Goal: Transaction & Acquisition: Purchase product/service

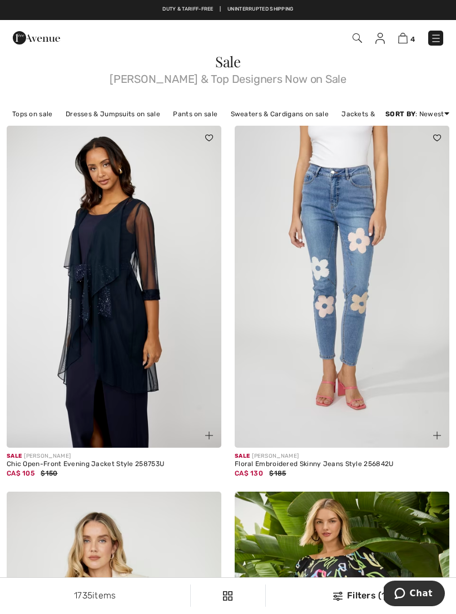
click at [363, 606] on div "1735 items Filters (1) ✖ Clear View Results 1735" at bounding box center [228, 596] width 456 height 36
click at [363, 598] on div "Filters (1)" at bounding box center [360, 595] width 177 height 13
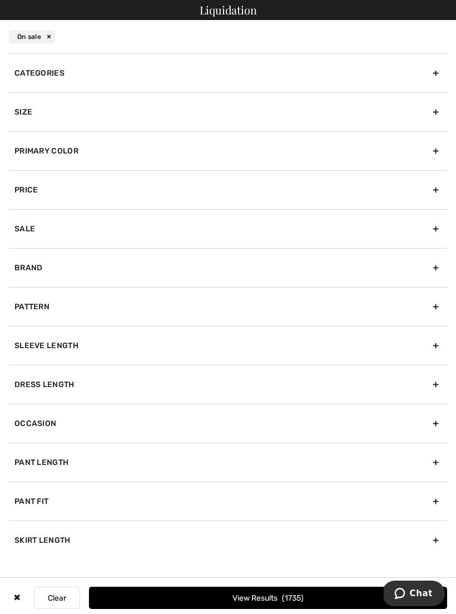
click at [412, 120] on div "Size" at bounding box center [228, 111] width 438 height 39
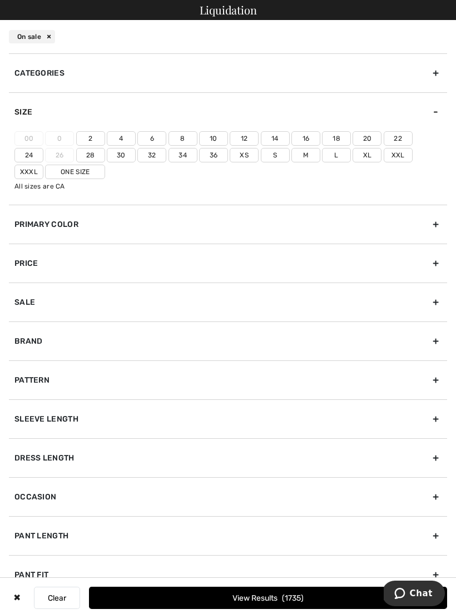
click at [384, 161] on label "Xxl" at bounding box center [398, 155] width 29 height 14
click at [0, 0] on input"] "Xxl" at bounding box center [0, 0] width 0 height 0
click at [335, 141] on label "18" at bounding box center [336, 138] width 29 height 14
click at [0, 0] on input"] "18" at bounding box center [0, 0] width 0 height 0
click at [366, 141] on label "20" at bounding box center [366, 138] width 29 height 14
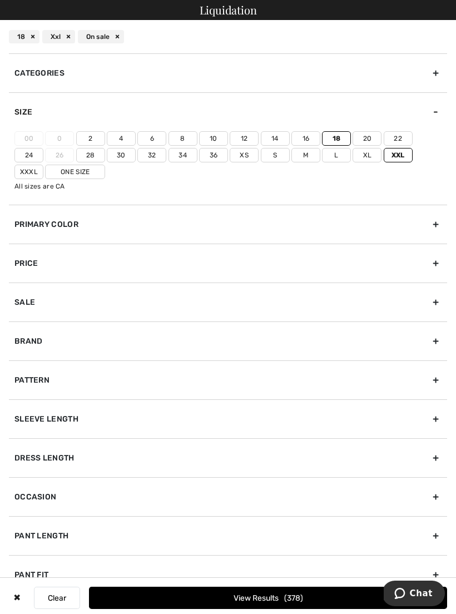
click at [0, 0] on input"] "20" at bounding box center [0, 0] width 0 height 0
click at [284, 607] on button "View Results 509" at bounding box center [268, 597] width 358 height 22
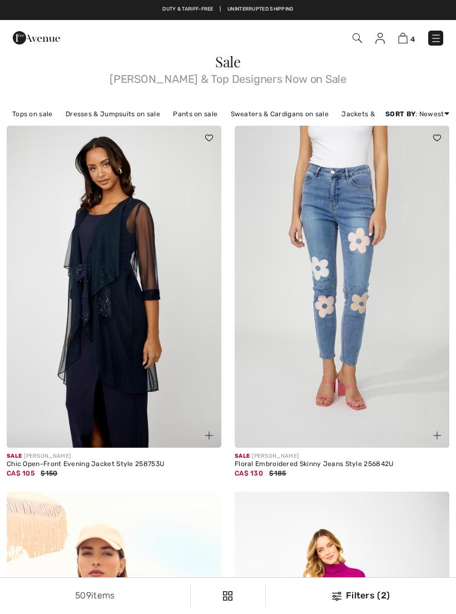
checkbox input "true"
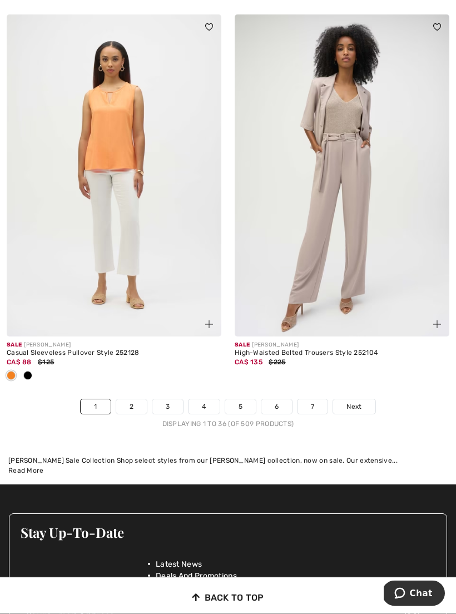
scroll to position [6736, 0]
click at [133, 400] on link "2" at bounding box center [131, 406] width 31 height 14
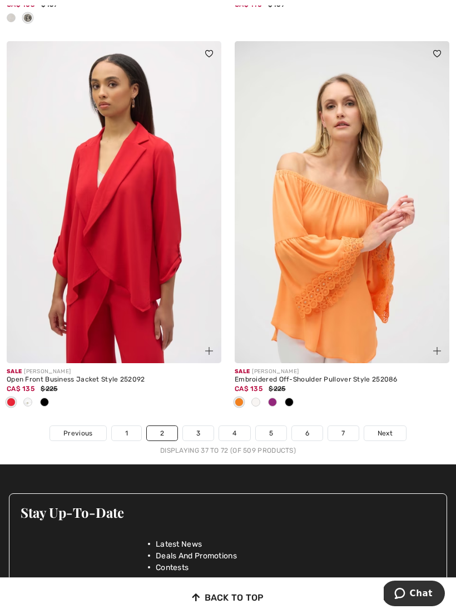
scroll to position [6620, 0]
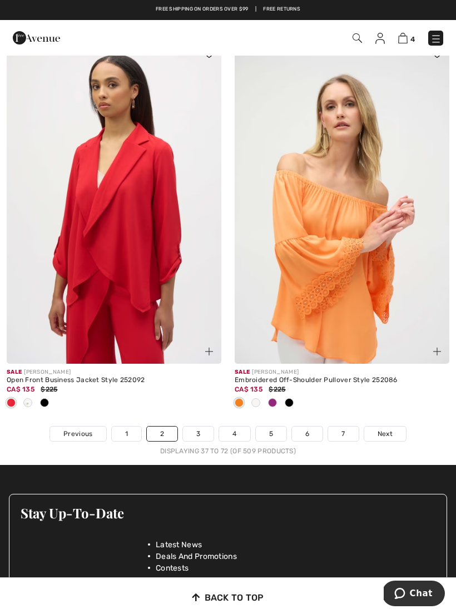
click at [203, 427] on link "3" at bounding box center [198, 433] width 31 height 14
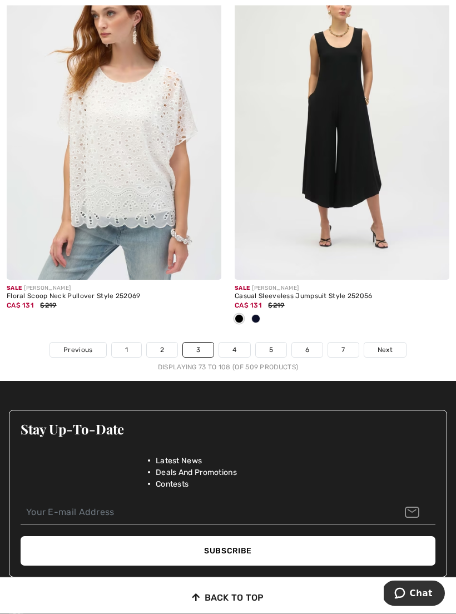
scroll to position [6649, 0]
click at [234, 347] on link "4" at bounding box center [234, 349] width 31 height 14
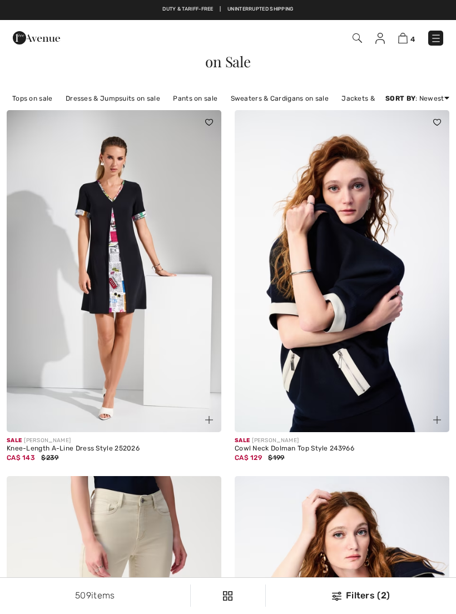
checkbox input "true"
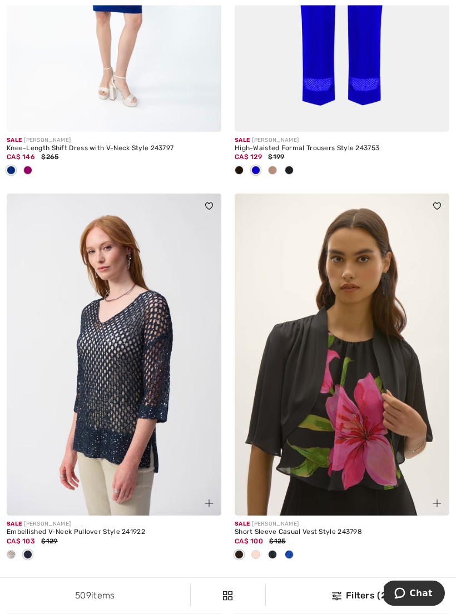
scroll to position [1078, 0]
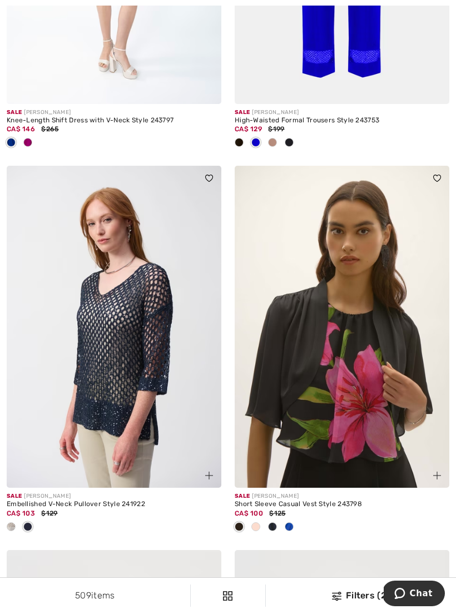
click at [71, 380] on img at bounding box center [114, 327] width 215 height 322
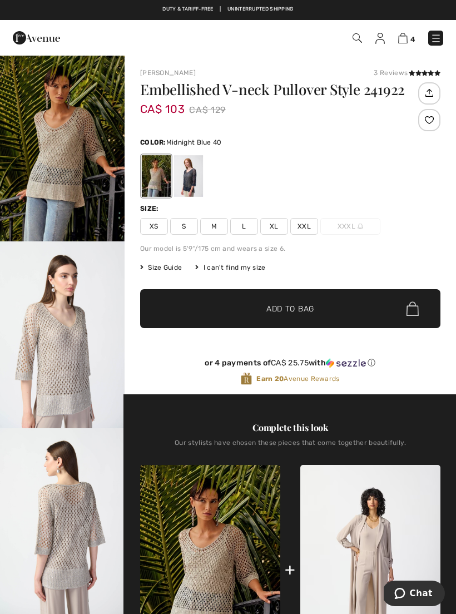
click at [189, 178] on div at bounding box center [188, 176] width 29 height 42
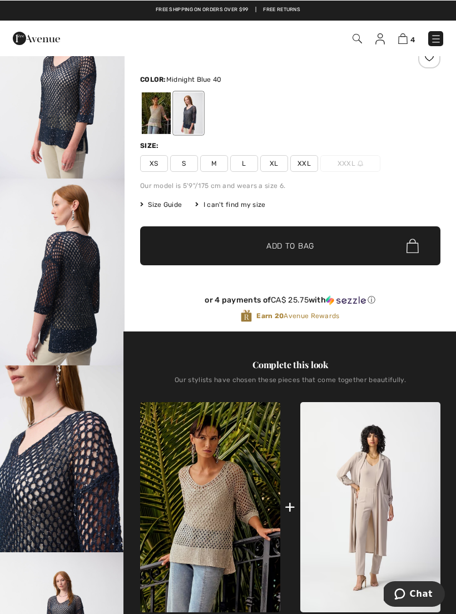
scroll to position [63, 0]
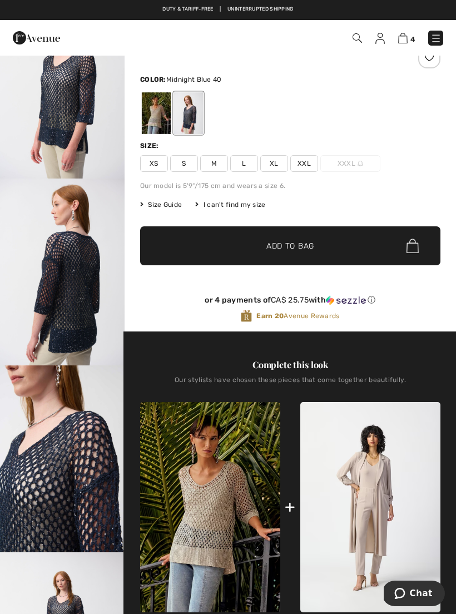
click at [306, 169] on span "XXL" at bounding box center [304, 163] width 28 height 17
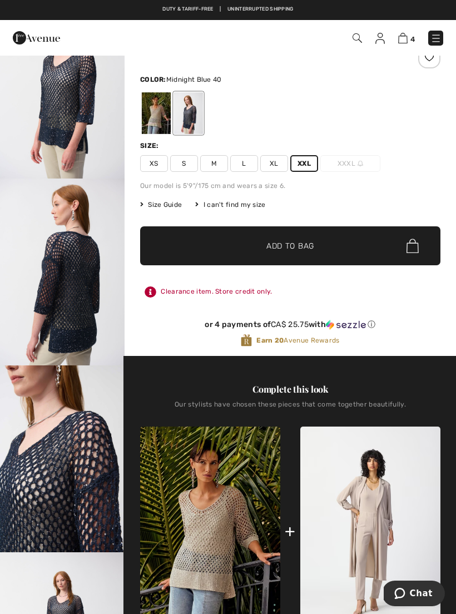
click at [315, 251] on span "✔ Added to Bag Add to Bag" at bounding box center [290, 245] width 300 height 39
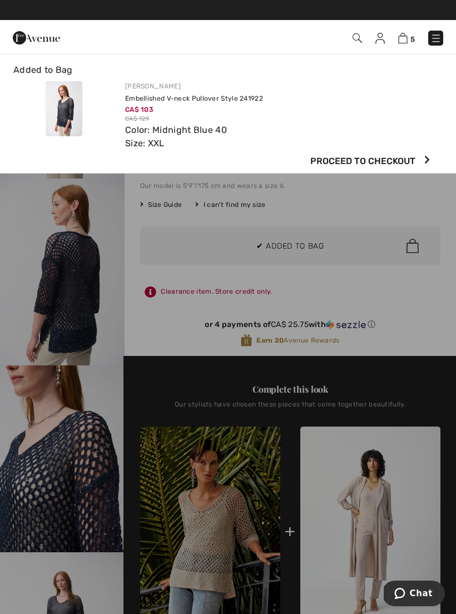
scroll to position [0, 0]
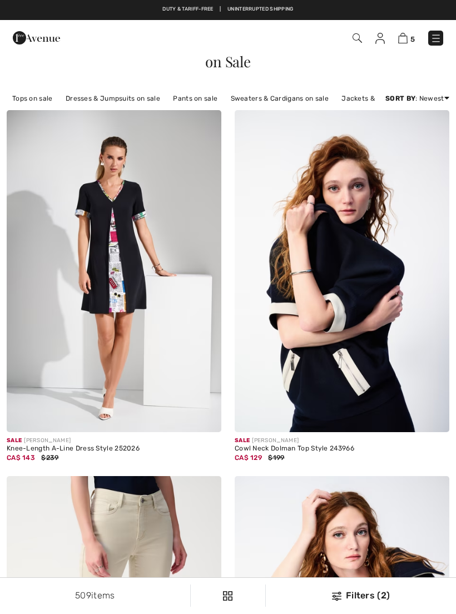
checkbox input "true"
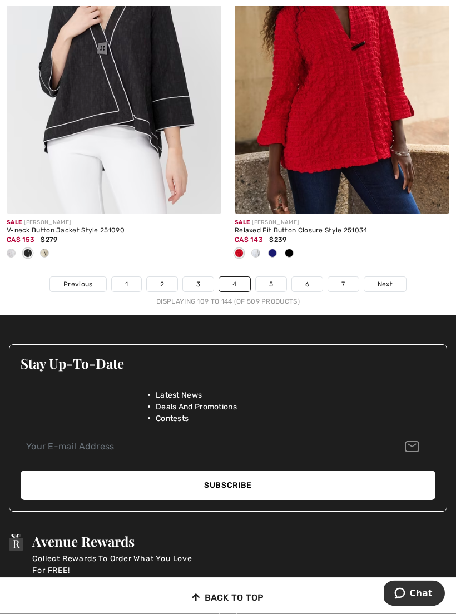
scroll to position [6806, 0]
click at [267, 283] on link "5" at bounding box center [271, 284] width 31 height 14
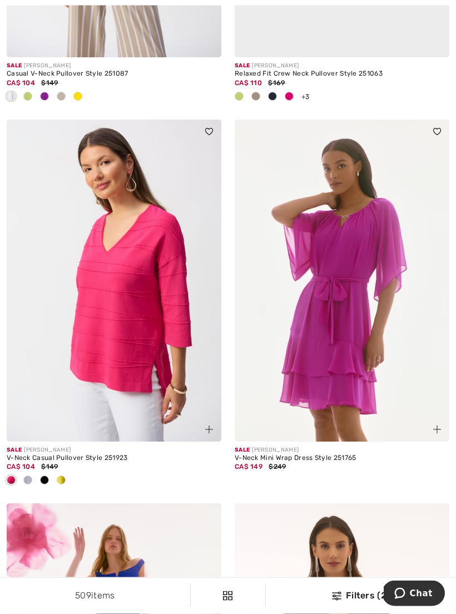
scroll to position [761, 0]
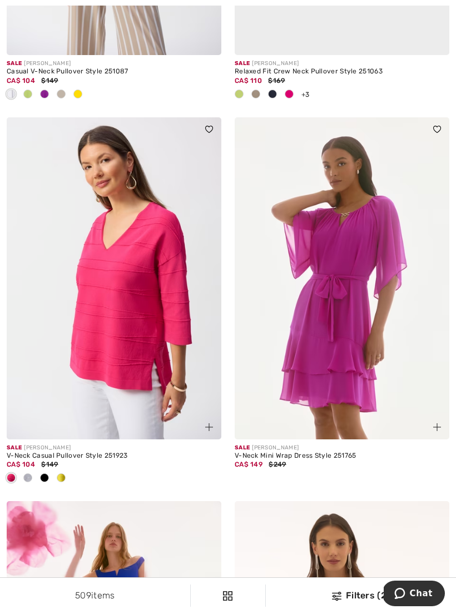
click at [45, 389] on img at bounding box center [114, 278] width 215 height 322
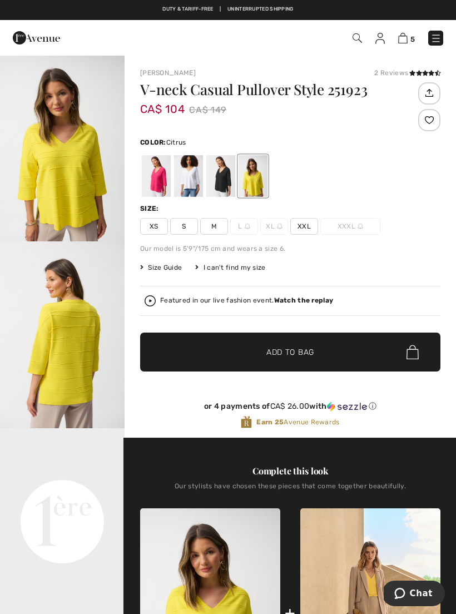
click at [221, 187] on div at bounding box center [220, 176] width 29 height 42
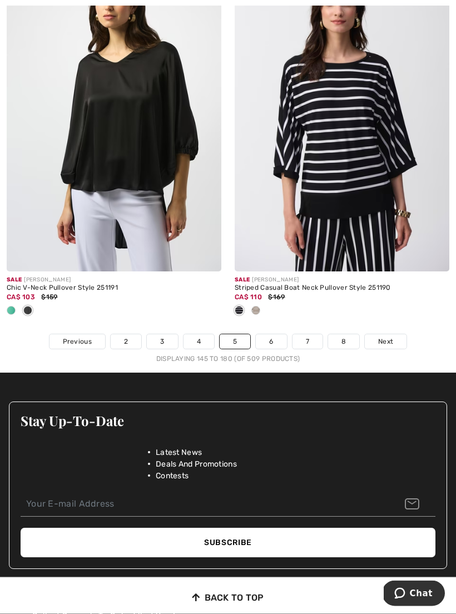
scroll to position [6767, 0]
click at [272, 340] on link "6" at bounding box center [271, 341] width 31 height 14
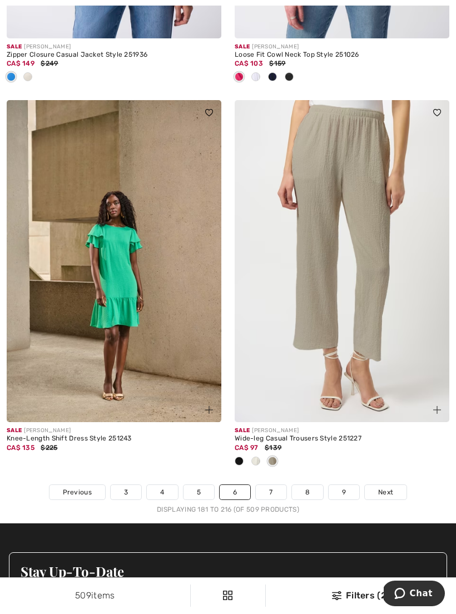
scroll to position [6761, 0]
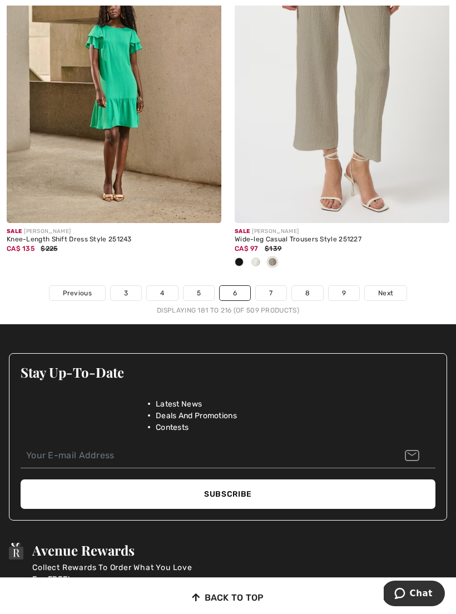
click at [277, 286] on link "7" at bounding box center [271, 293] width 30 height 14
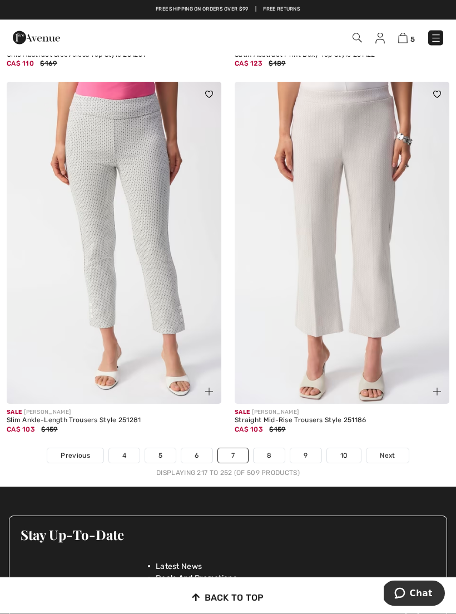
scroll to position [6688, 0]
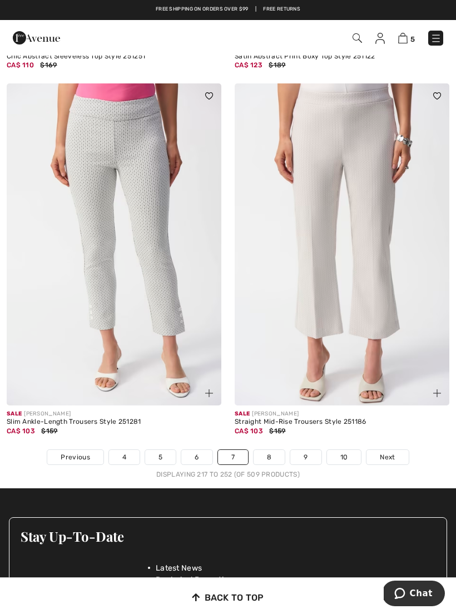
click at [277, 450] on link "8" at bounding box center [268, 457] width 31 height 14
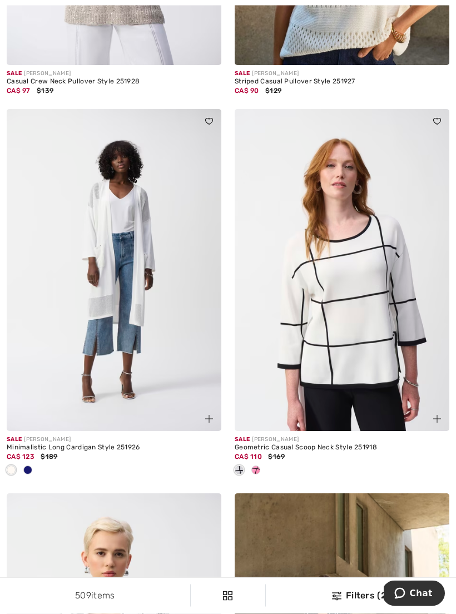
scroll to position [1482, 0]
click at [24, 465] on span at bounding box center [27, 469] width 9 height 9
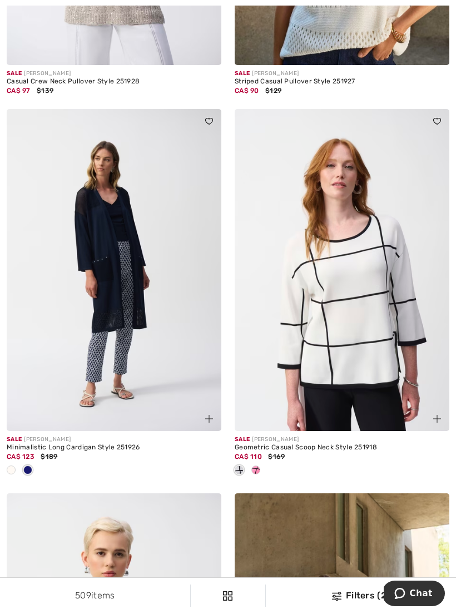
click at [32, 466] on span at bounding box center [27, 469] width 9 height 9
click at [21, 471] on div at bounding box center [27, 470] width 17 height 18
click at [32, 393] on img at bounding box center [114, 270] width 215 height 322
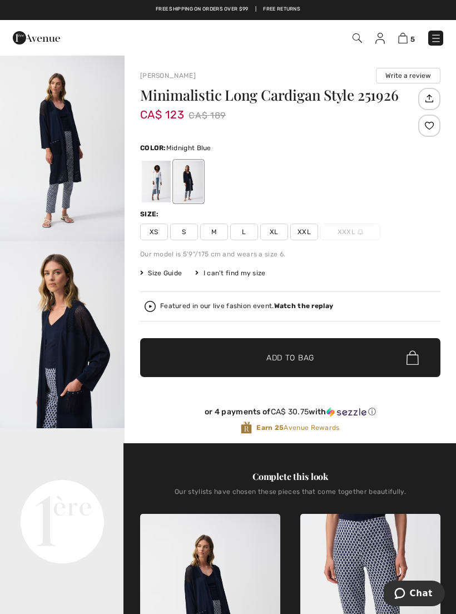
click at [310, 236] on span "XXL" at bounding box center [304, 231] width 28 height 17
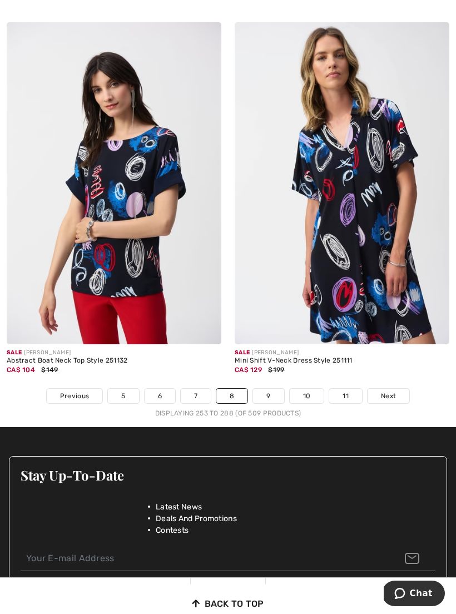
scroll to position [6740, 0]
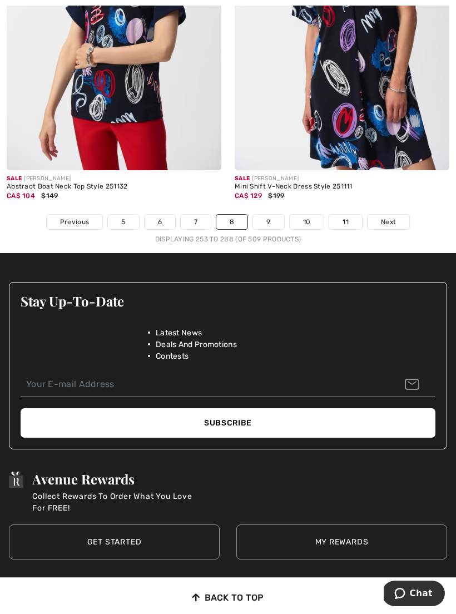
click at [270, 219] on link "9" at bounding box center [268, 222] width 31 height 14
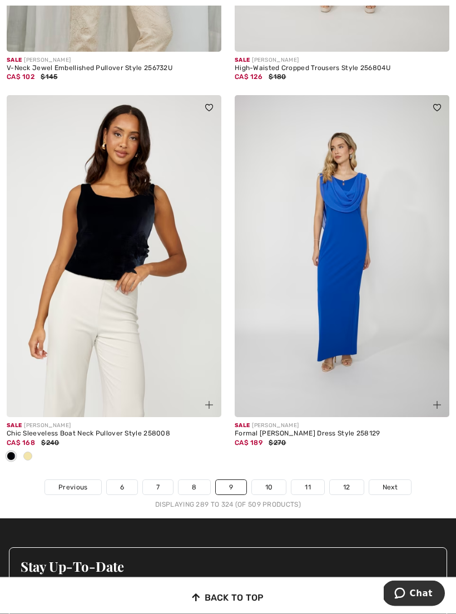
scroll to position [6567, 0]
click at [279, 482] on link "10" at bounding box center [269, 487] width 34 height 14
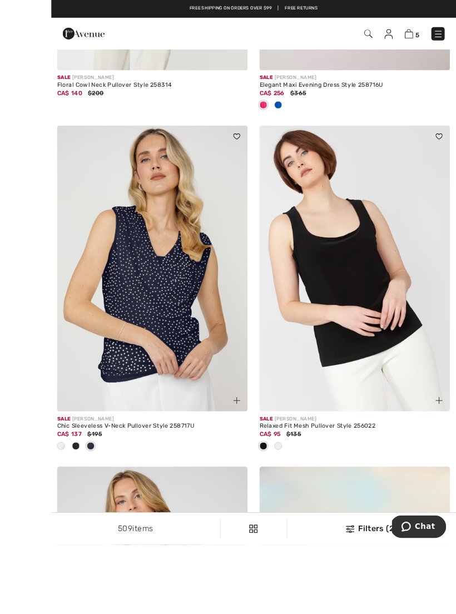
scroll to position [1520, 0]
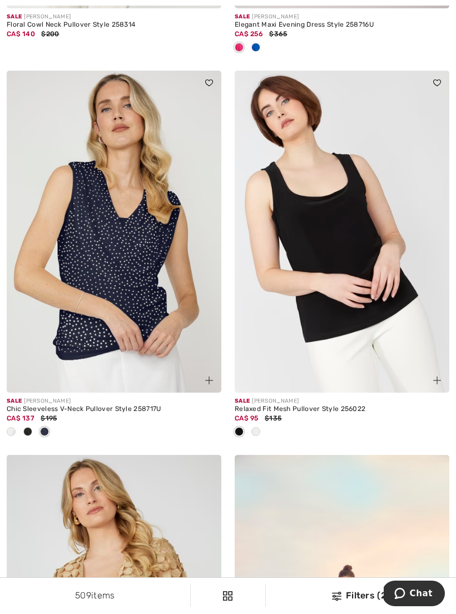
click at [388, 299] on img at bounding box center [342, 232] width 215 height 322
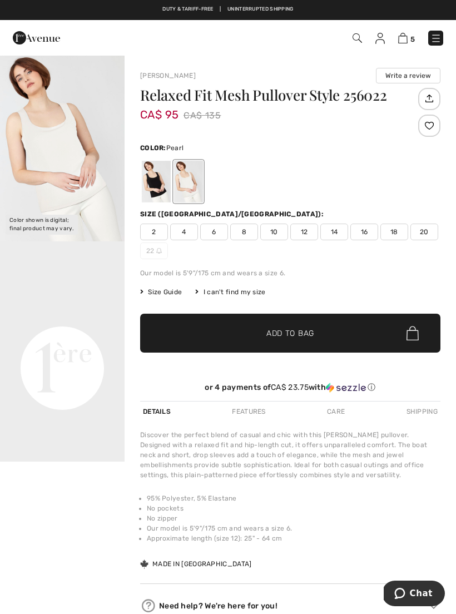
click at [240, 292] on div "I can't find my size" at bounding box center [230, 292] width 70 height 10
click at [250, 292] on div "I can't find my size" at bounding box center [230, 292] width 70 height 10
click at [221, 292] on div "If you'd like to be notified when a size becomes available, just select the siz…" at bounding box center [227, 346] width 371 height 580
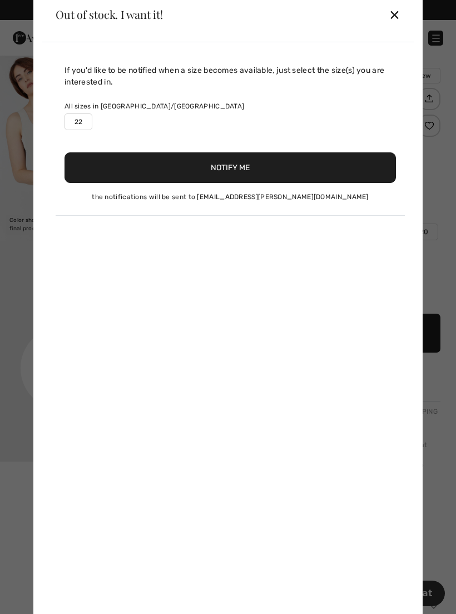
click at [191, 290] on div "If you'd like to be notified when a size becomes available, just select the siz…" at bounding box center [227, 332] width 371 height 580
click at [392, 25] on div "✕" at bounding box center [395, 14] width 12 height 23
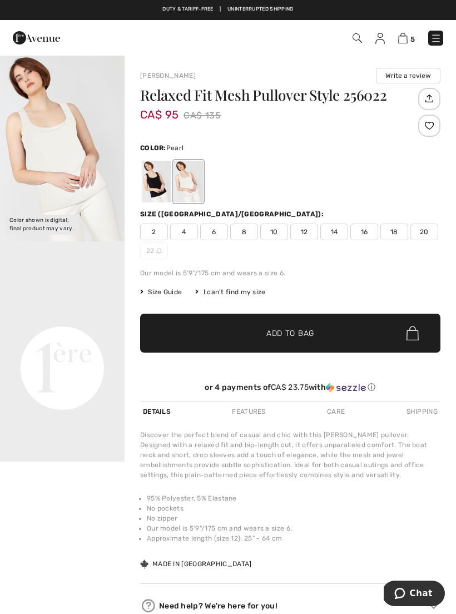
click at [233, 294] on div "I can't find my size" at bounding box center [230, 292] width 70 height 10
click at [173, 295] on span "Size Guide" at bounding box center [161, 292] width 42 height 10
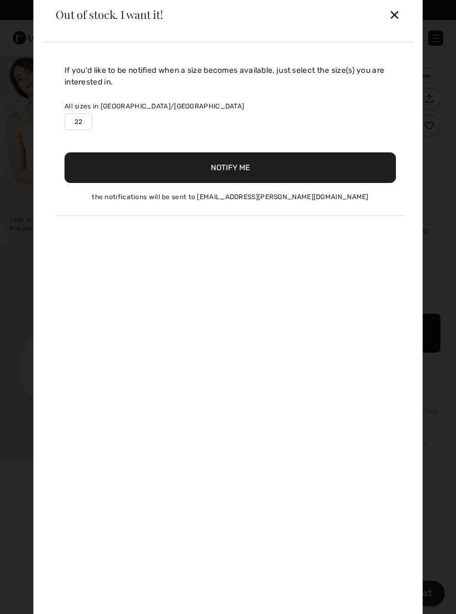
click at [394, 26] on div "✕" at bounding box center [395, 14] width 12 height 23
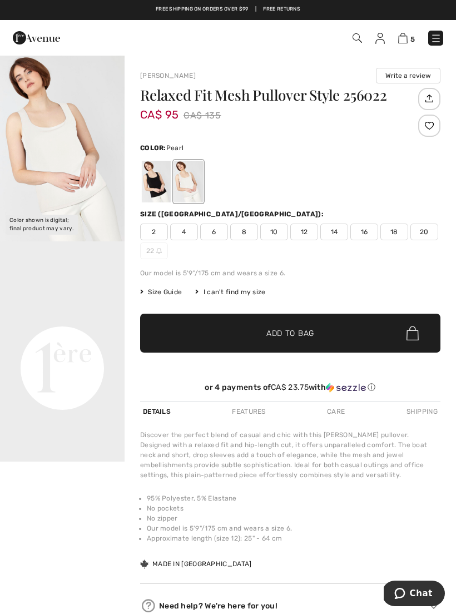
click at [155, 296] on span "Size Guide" at bounding box center [161, 292] width 42 height 10
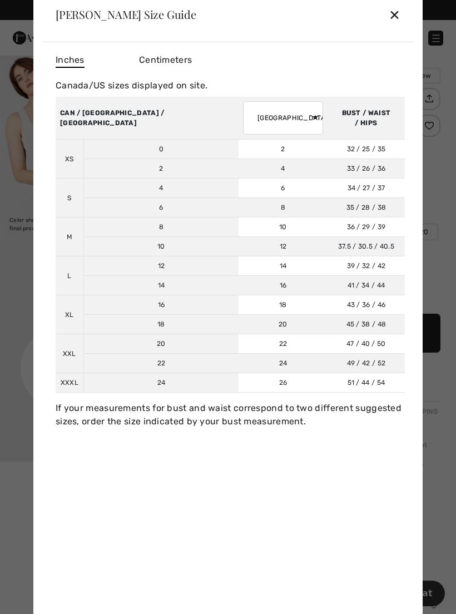
click at [243, 130] on select "AUSTRALIA UK France Germany Spain Italy Japan" at bounding box center [283, 117] width 80 height 33
select select "fr"
click at [248, 128] on select "AUSTRALIA UK France Germany Spain Italy Japan" at bounding box center [283, 117] width 80 height 33
click at [400, 20] on div "✕" at bounding box center [395, 14] width 12 height 23
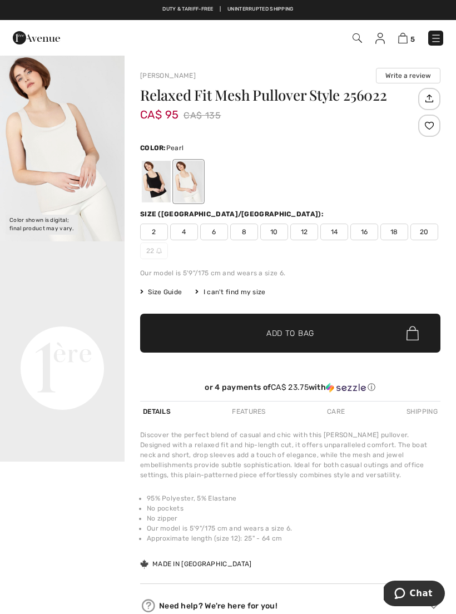
click at [430, 234] on span "20" at bounding box center [424, 231] width 28 height 17
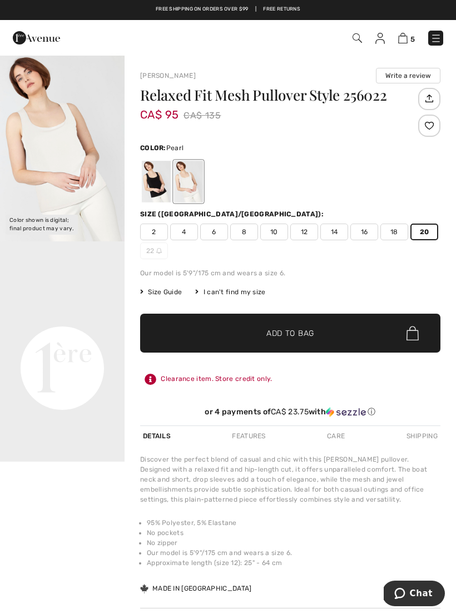
click at [157, 185] on div at bounding box center [156, 182] width 29 height 42
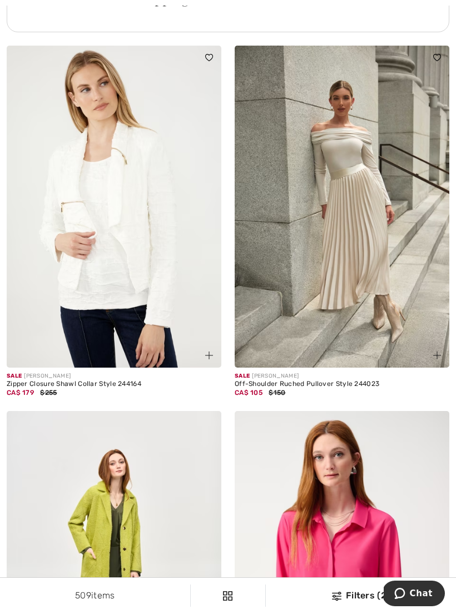
scroll to position [4704, 0]
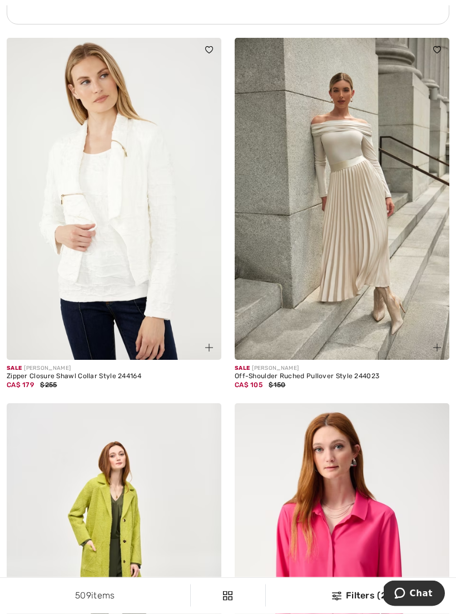
click at [389, 270] on img at bounding box center [342, 199] width 215 height 322
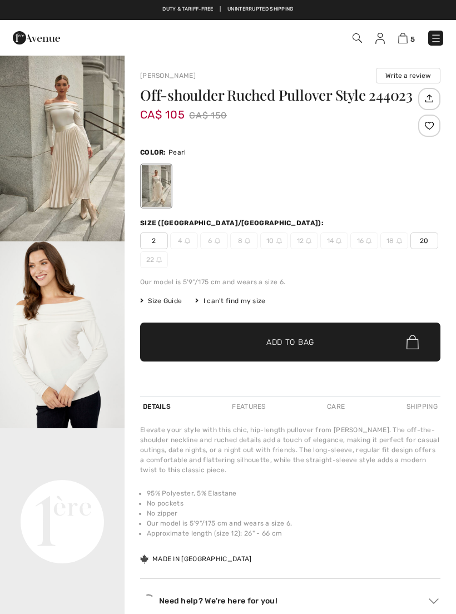
checkbox input "true"
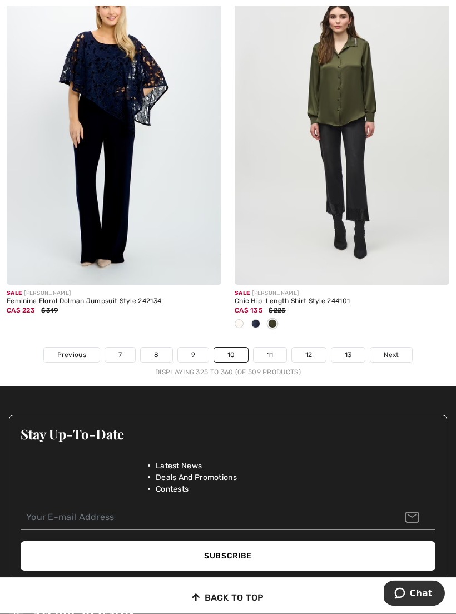
scroll to position [6628, 0]
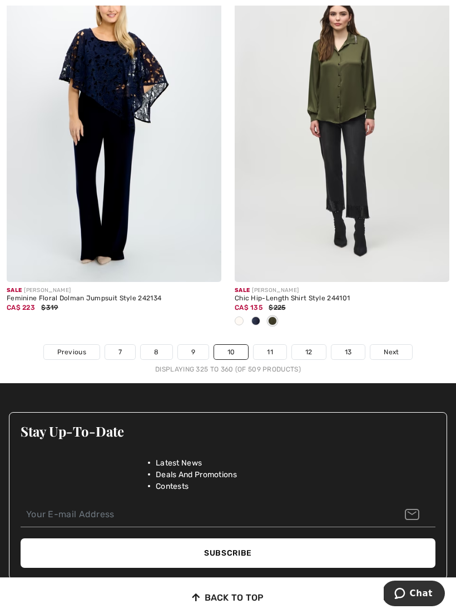
click at [273, 348] on link "11" at bounding box center [269, 352] width 33 height 14
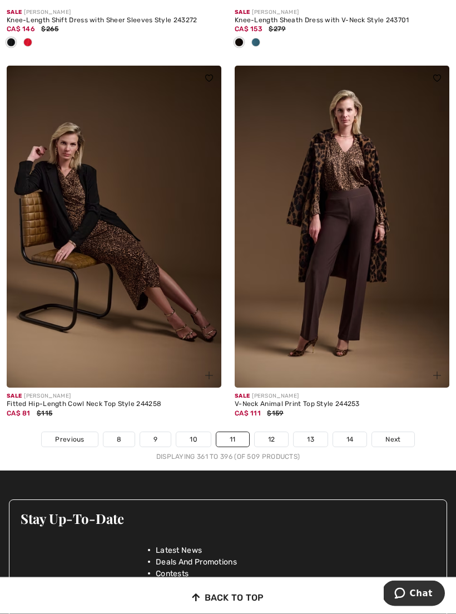
scroll to position [6596, 0]
click at [273, 438] on link "12" at bounding box center [272, 439] width 34 height 14
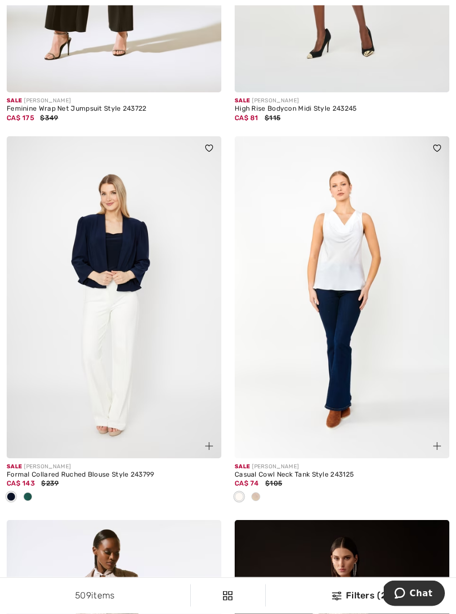
scroll to position [3469, 0]
click at [404, 402] on img at bounding box center [342, 297] width 215 height 322
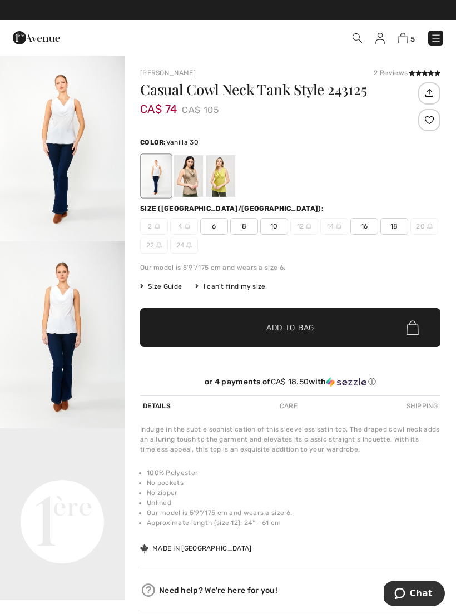
click at [10, 362] on img "2 / 4" at bounding box center [62, 334] width 125 height 187
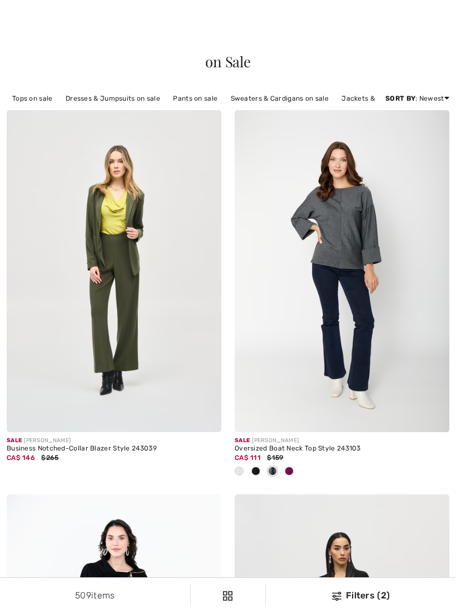
scroll to position [3699, 0]
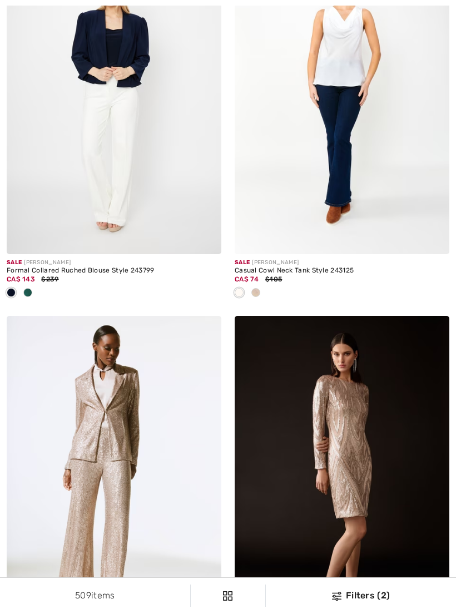
checkbox input "true"
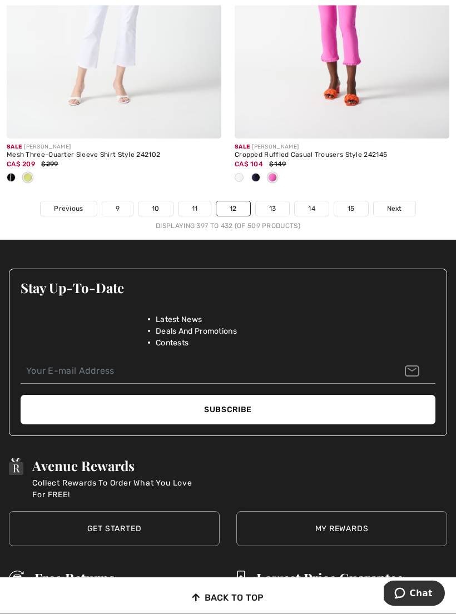
scroll to position [6900, 0]
click at [277, 207] on link "13" at bounding box center [273, 208] width 34 height 14
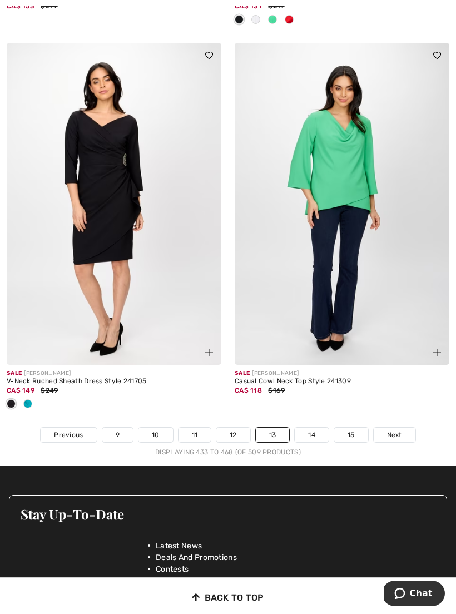
scroll to position [6710, 0]
click at [321, 431] on link "14" at bounding box center [312, 435] width 34 height 14
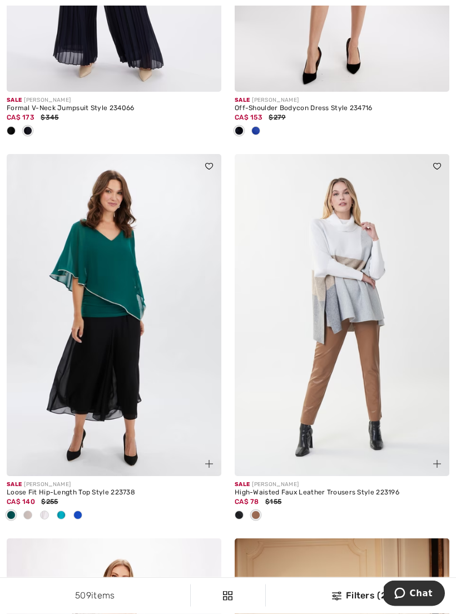
scroll to position [5429, 0]
click at [243, 508] on div at bounding box center [239, 515] width 17 height 18
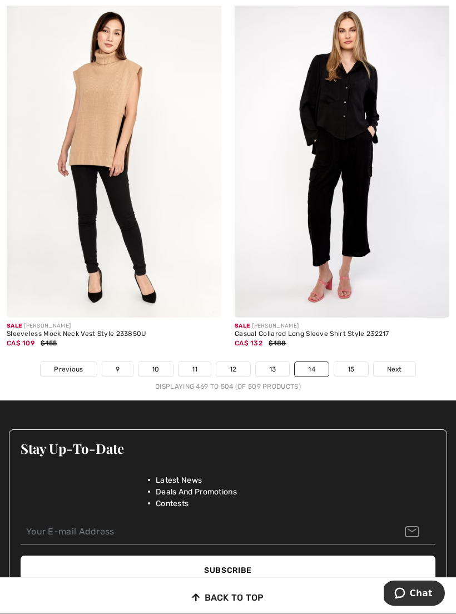
scroll to position [6721, 0]
click at [351, 381] on div "Displaying 469 to 504 (of 509 products)" at bounding box center [228, 386] width 456 height 10
click at [364, 368] on link "15" at bounding box center [351, 369] width 34 height 14
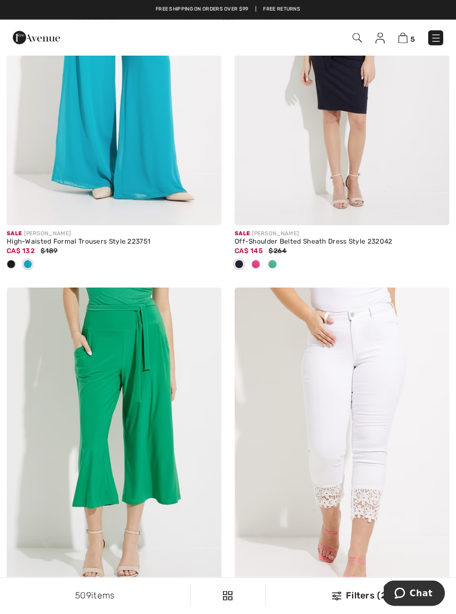
click at [356, 41] on img at bounding box center [356, 37] width 9 height 9
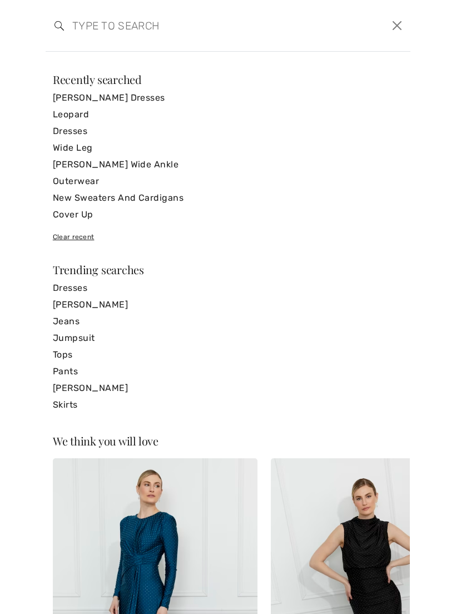
click at [147, 48] on div "Search Clear" at bounding box center [228, 26] width 365 height 52
click at [137, 41] on input "search" at bounding box center [189, 25] width 250 height 33
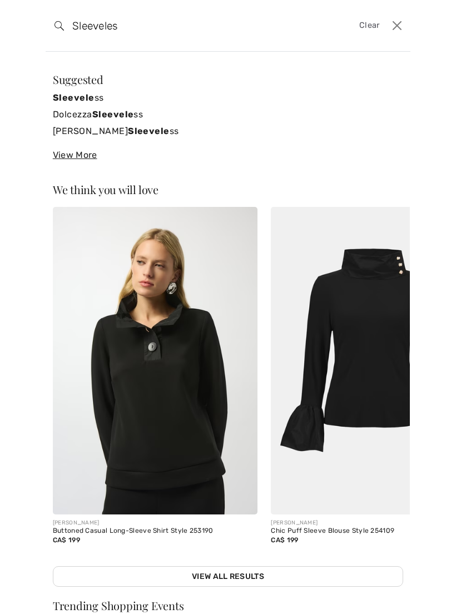
type input "Sleeveless"
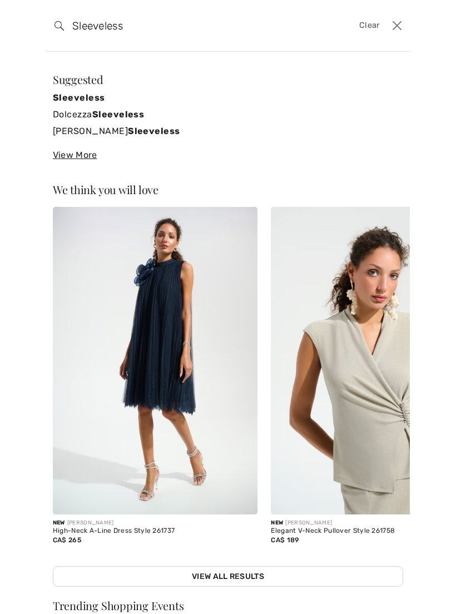
click at [96, 102] on strong "Sleeveless" at bounding box center [79, 97] width 52 height 11
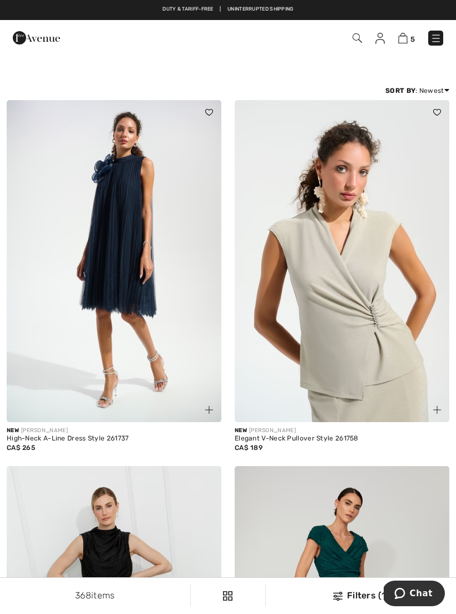
click at [353, 38] on img at bounding box center [356, 37] width 9 height 9
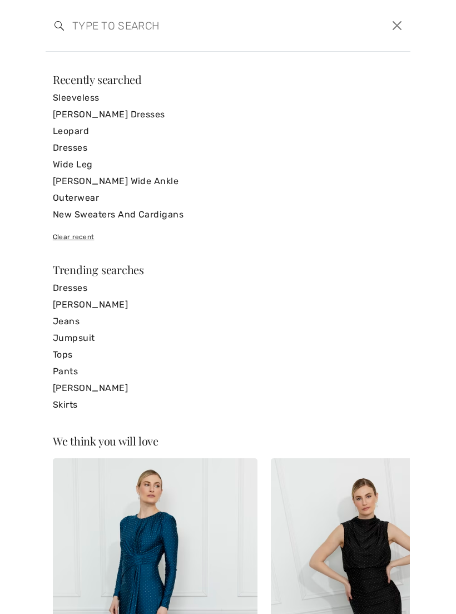
click at [205, 40] on input "search" at bounding box center [189, 25] width 250 height 33
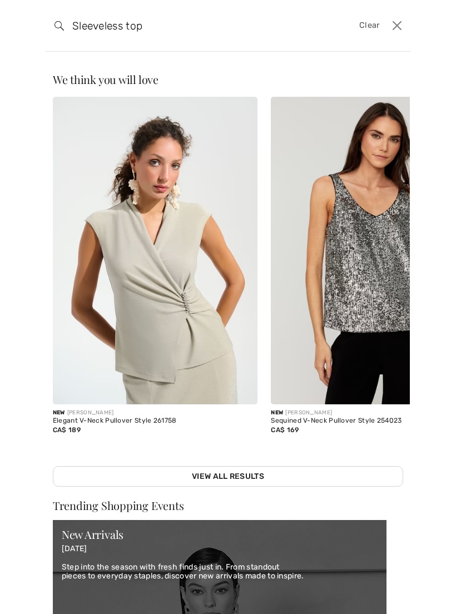
type input "Sleeveless top"
click at [58, 28] on img at bounding box center [58, 25] width 9 height 9
click at [351, 475] on link "View All Results" at bounding box center [228, 476] width 350 height 21
click at [242, 470] on link "View All Results" at bounding box center [228, 476] width 350 height 21
click at [239, 479] on link "View All Results" at bounding box center [228, 476] width 350 height 21
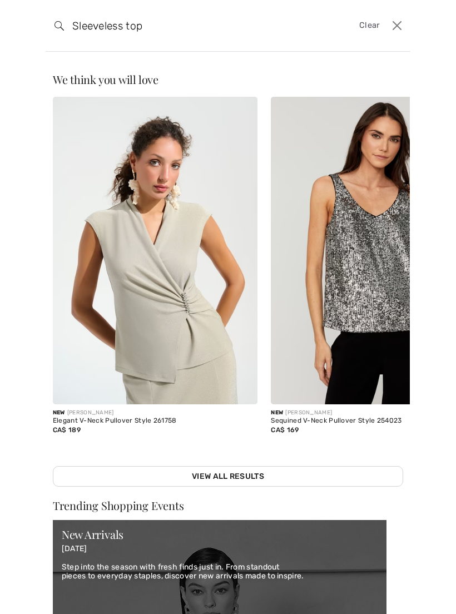
click at [243, 481] on link "View All Results" at bounding box center [228, 476] width 350 height 21
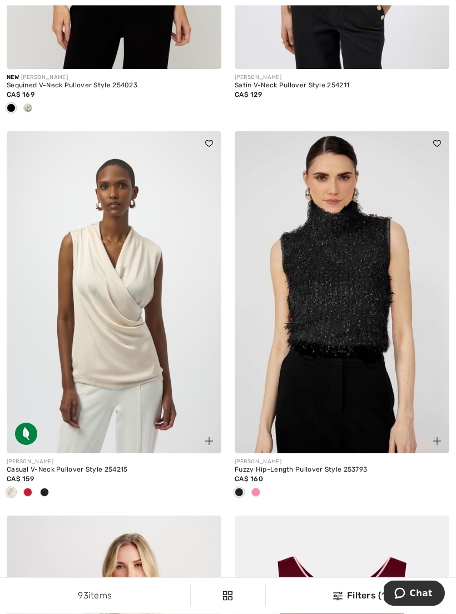
scroll to position [359, 0]
click at [43, 495] on span at bounding box center [44, 491] width 9 height 9
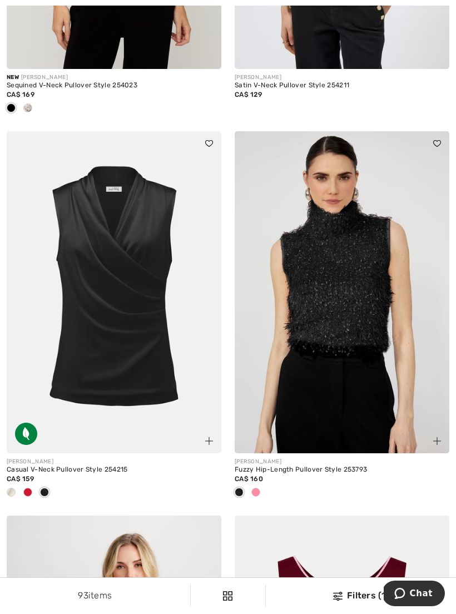
click at [51, 411] on img at bounding box center [114, 292] width 215 height 322
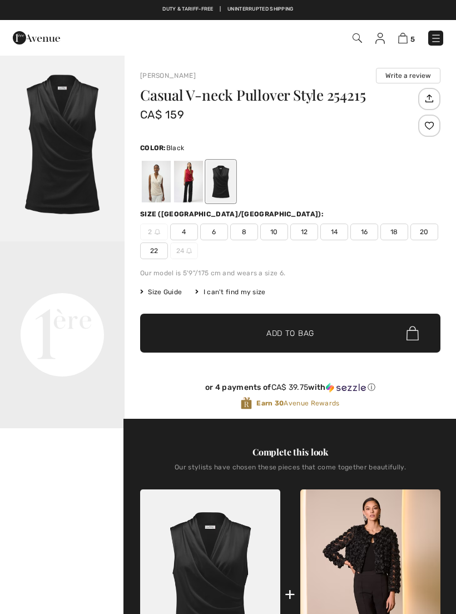
checkbox input "true"
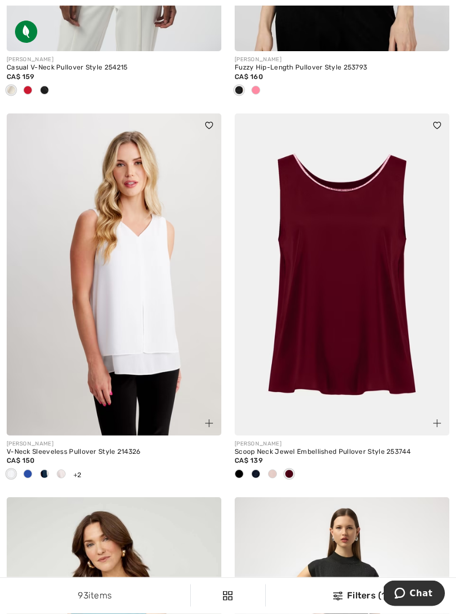
scroll to position [760, 0]
click at [58, 394] on img at bounding box center [114, 274] width 215 height 322
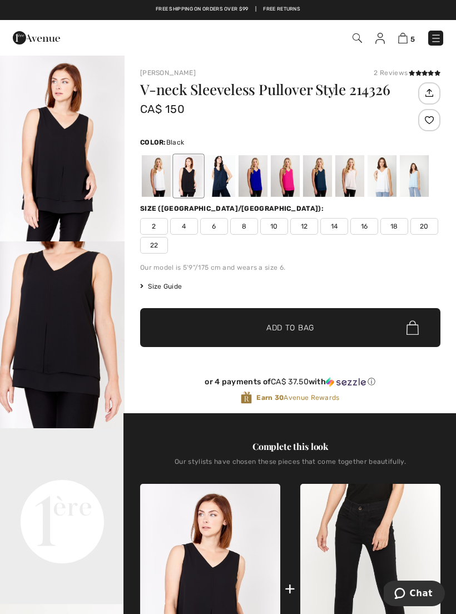
click at [192, 185] on div at bounding box center [188, 176] width 29 height 42
click at [222, 187] on div at bounding box center [220, 176] width 29 height 42
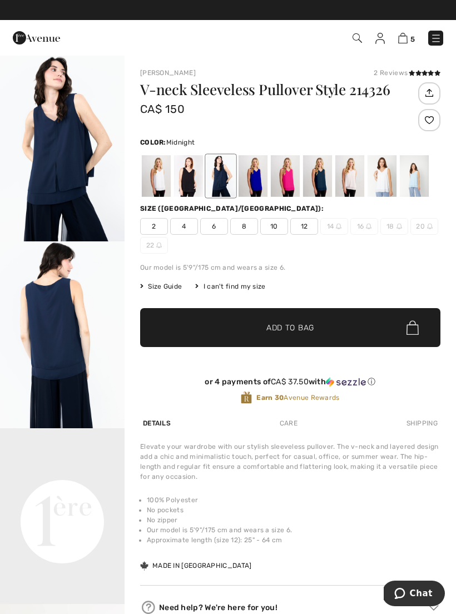
click at [261, 188] on div at bounding box center [252, 176] width 29 height 42
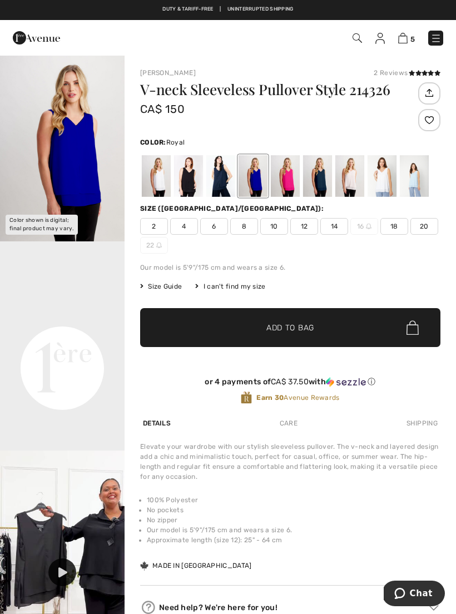
click at [323, 189] on div at bounding box center [317, 176] width 29 height 42
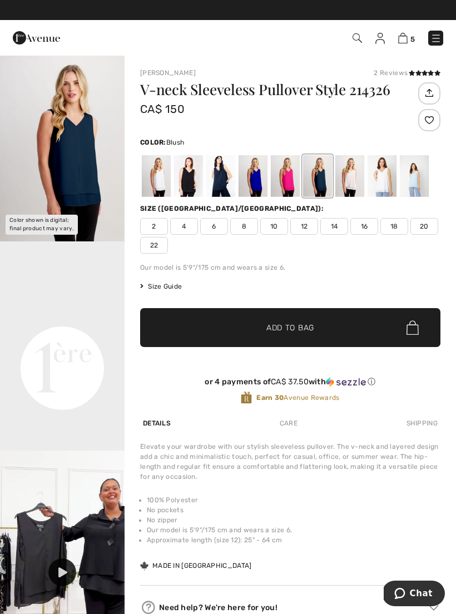
click at [350, 191] on div at bounding box center [349, 176] width 29 height 42
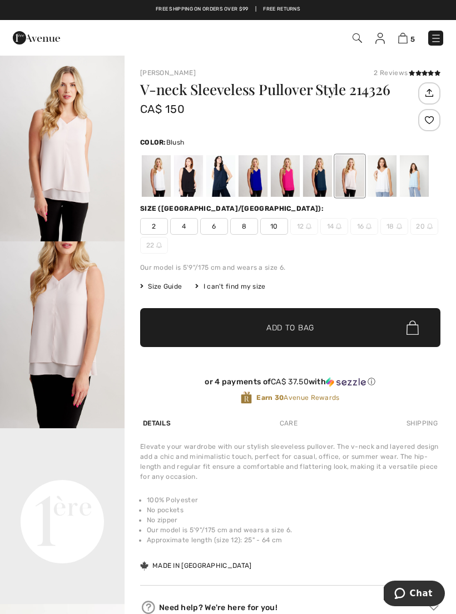
click at [385, 183] on div at bounding box center [381, 176] width 29 height 42
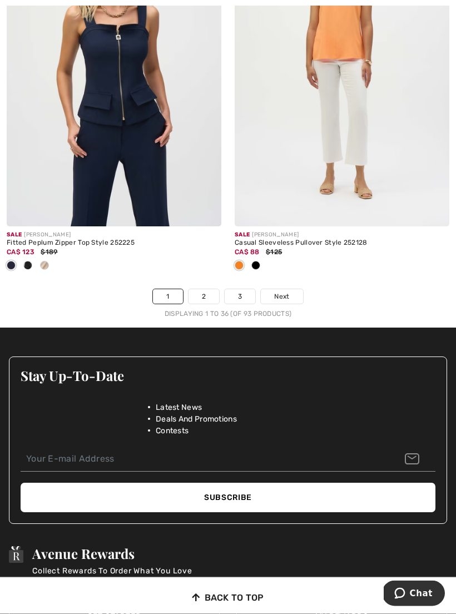
scroll to position [6808, 0]
click at [208, 293] on link "2" at bounding box center [203, 296] width 31 height 14
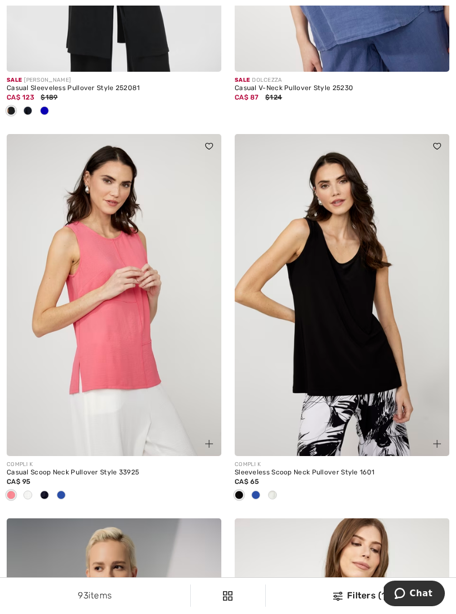
scroll to position [356, 0]
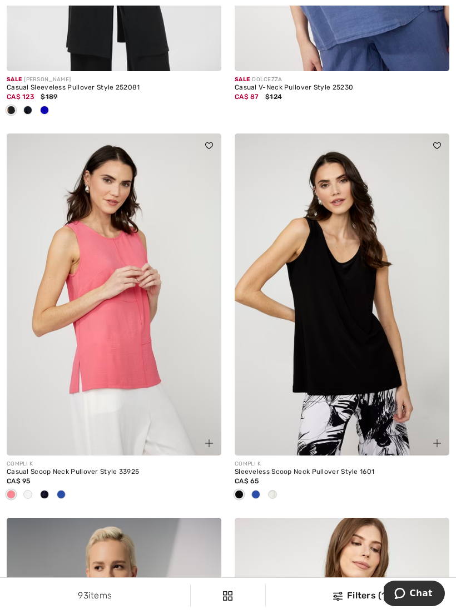
click at [259, 500] on div at bounding box center [255, 495] width 17 height 18
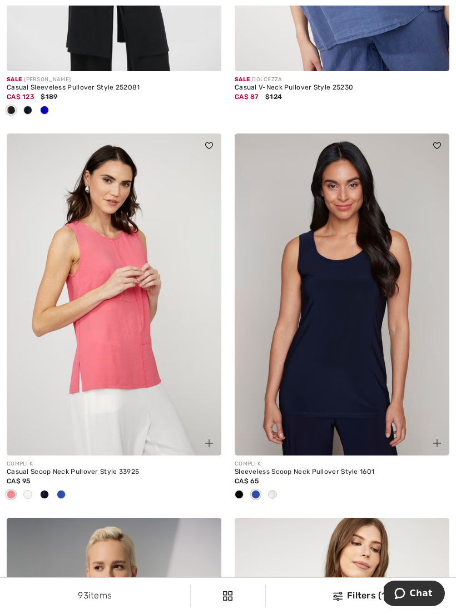
click at [262, 496] on div at bounding box center [255, 495] width 17 height 18
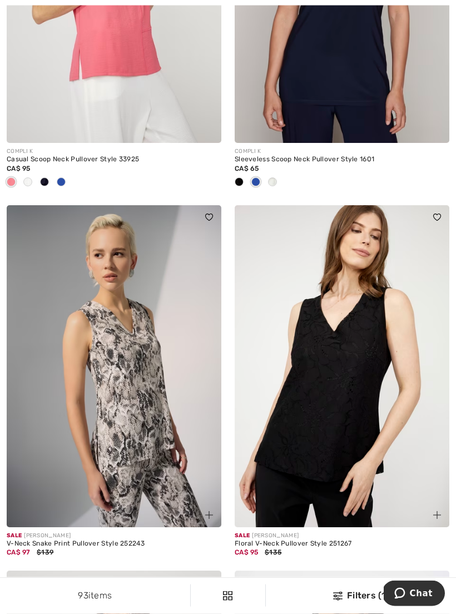
scroll to position [676, 0]
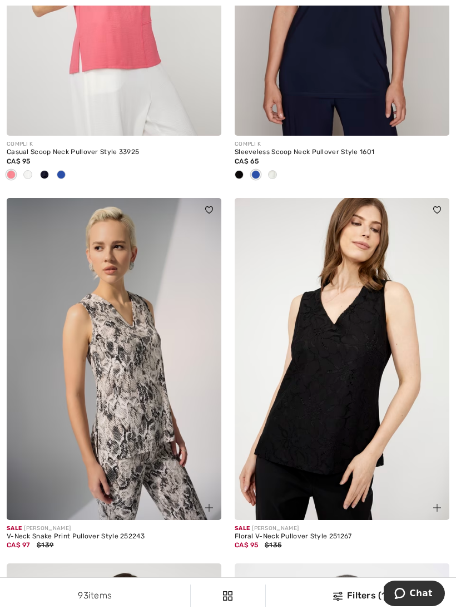
click at [81, 425] on img at bounding box center [114, 359] width 215 height 322
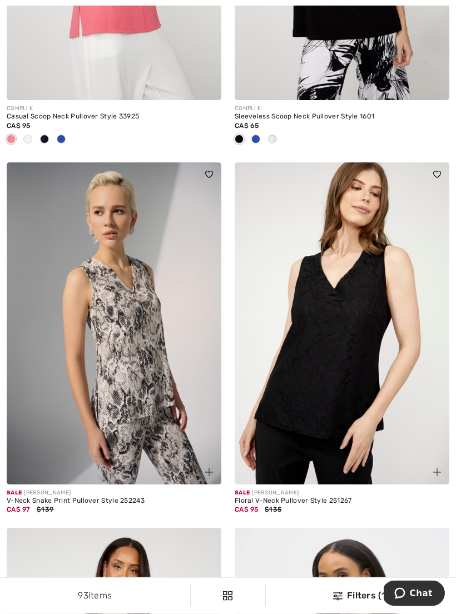
scroll to position [711, 0]
click at [430, 407] on img at bounding box center [342, 323] width 215 height 322
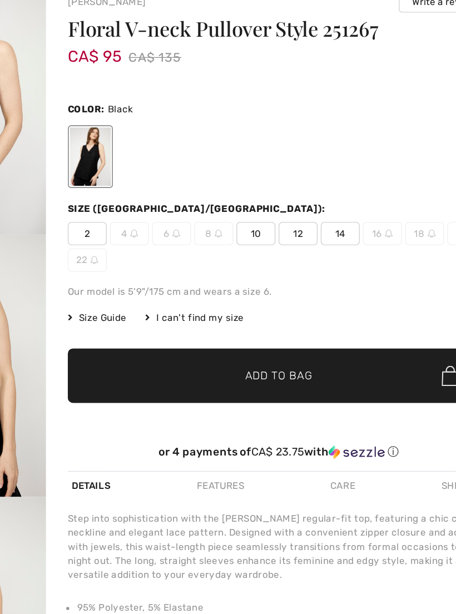
checkbox input "true"
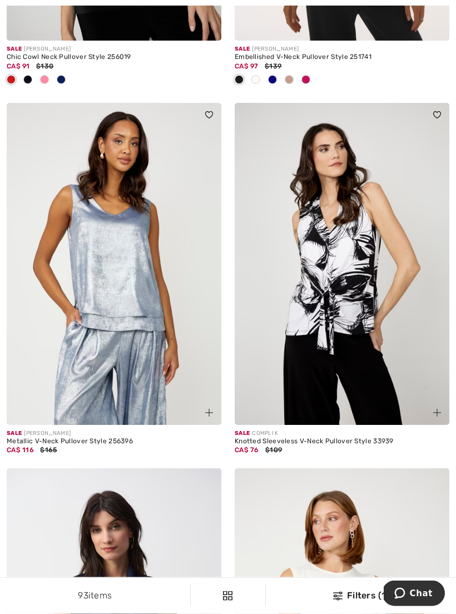
scroll to position [3462, 0]
click at [370, 295] on img at bounding box center [342, 264] width 215 height 322
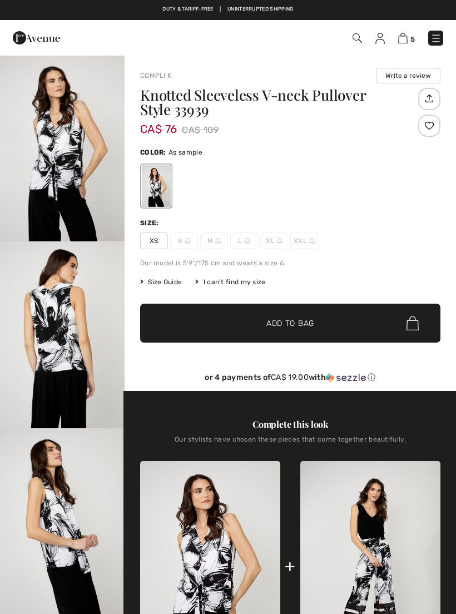
checkbox input "true"
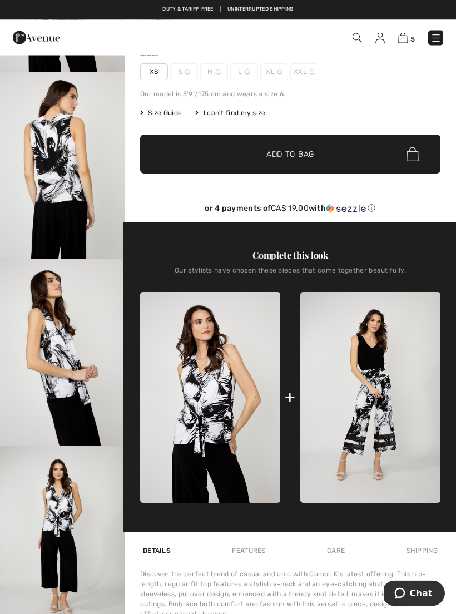
scroll to position [170, 0]
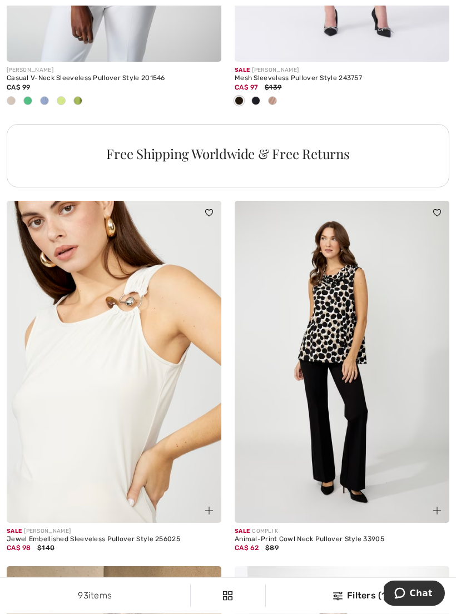
scroll to position [4574, 0]
click at [414, 415] on img at bounding box center [342, 362] width 215 height 322
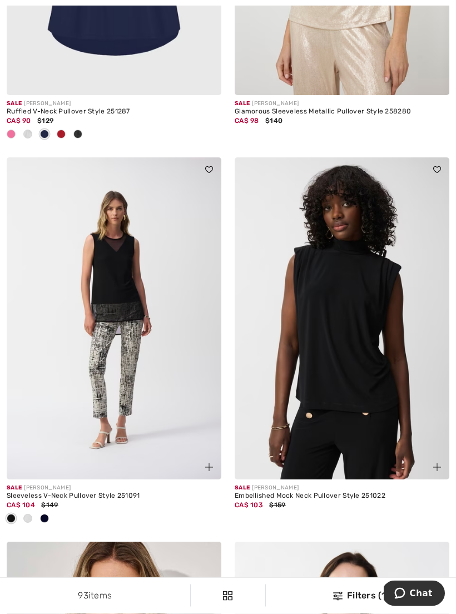
scroll to position [5751, 0]
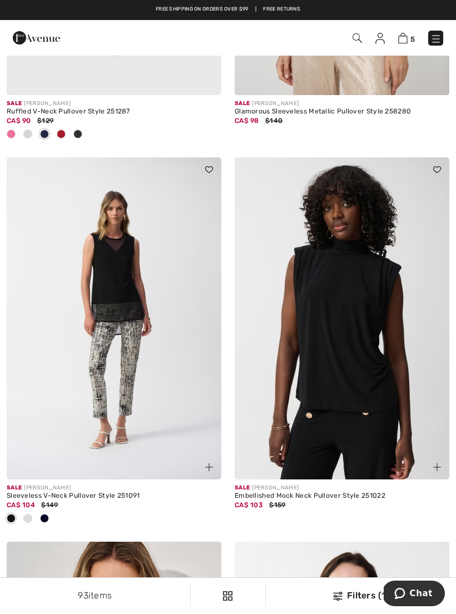
click at [54, 223] on img at bounding box center [114, 318] width 215 height 322
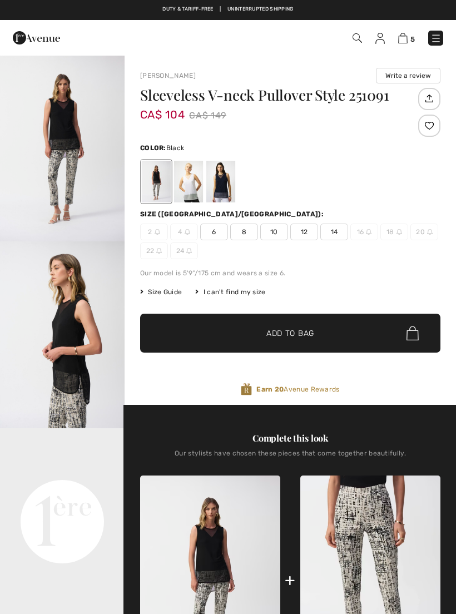
checkbox input "true"
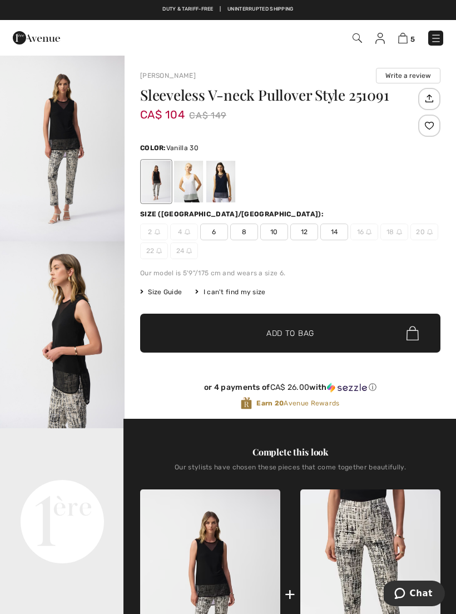
click at [191, 196] on div at bounding box center [188, 182] width 29 height 42
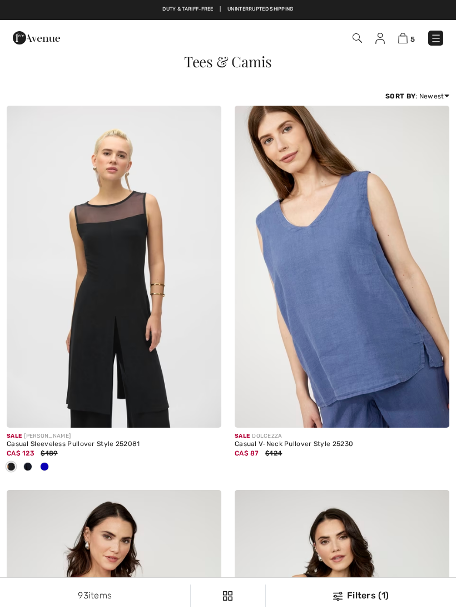
scroll to position [5751, 0]
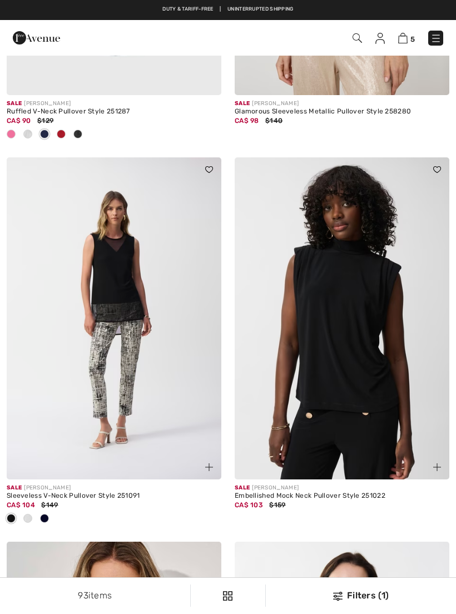
checkbox input "true"
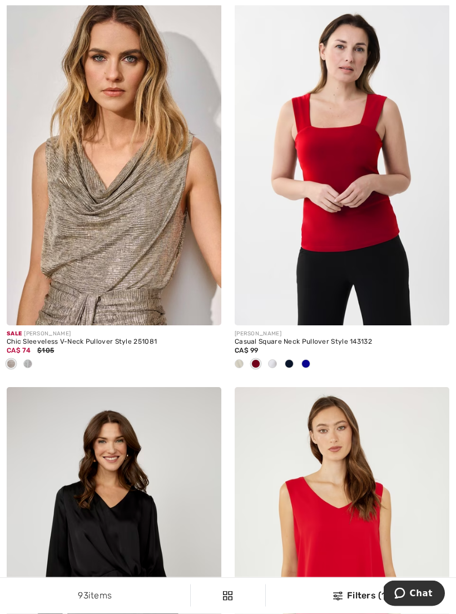
scroll to position [6289, 0]
click at [32, 217] on img at bounding box center [114, 164] width 215 height 322
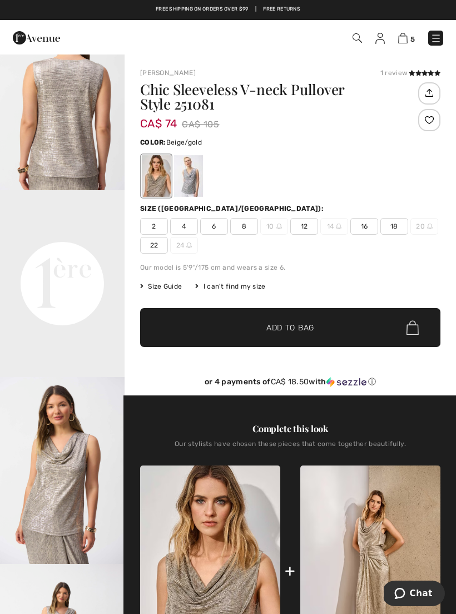
scroll to position [276, 0]
click at [23, 225] on video "Your browser does not support the video tag." at bounding box center [62, 221] width 125 height 62
click at [28, 228] on video "Your browser does not support the video tag." at bounding box center [62, 221] width 125 height 62
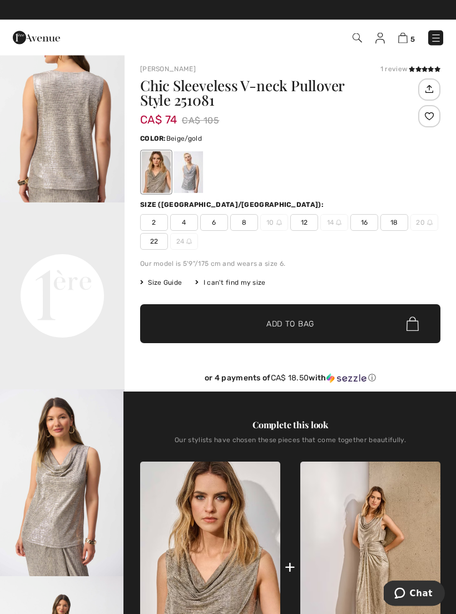
scroll to position [0, 0]
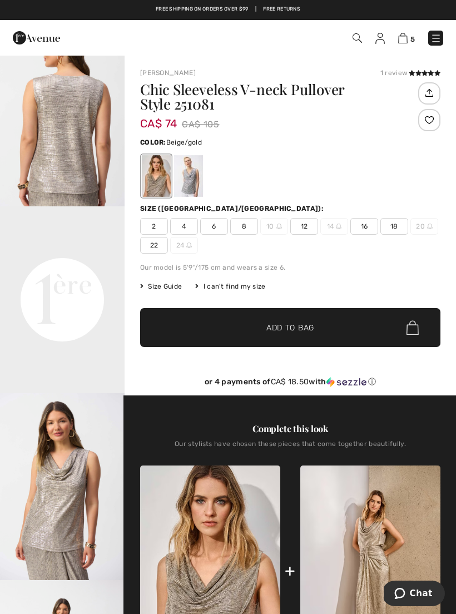
click at [403, 229] on span "18" at bounding box center [394, 226] width 28 height 17
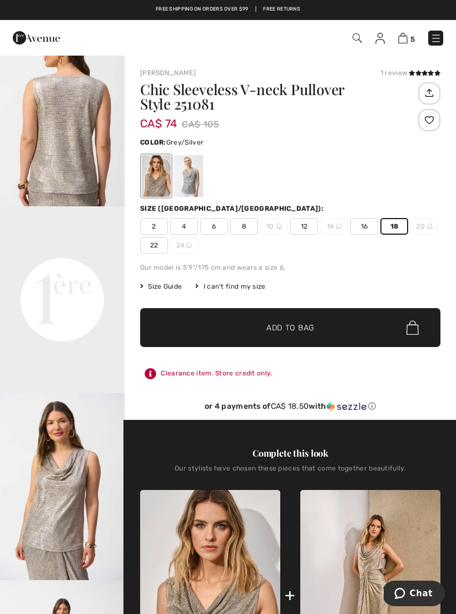
click at [190, 185] on div at bounding box center [188, 176] width 29 height 42
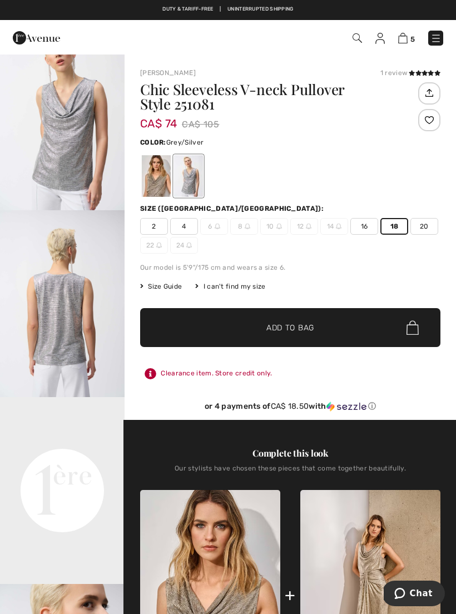
scroll to position [52, 0]
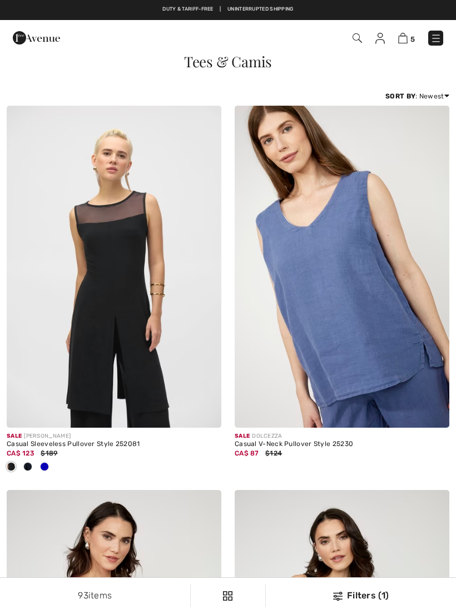
scroll to position [6369, 0]
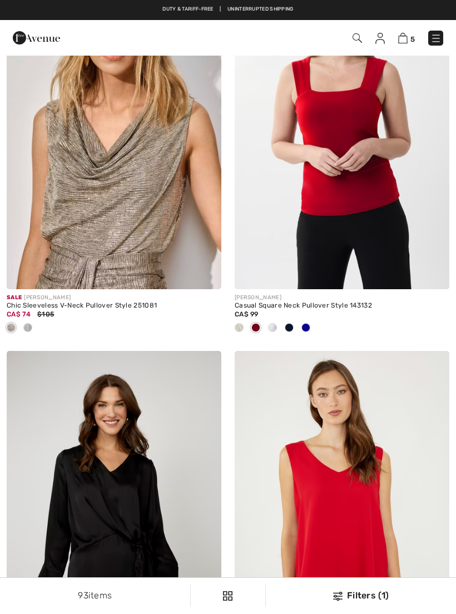
checkbox input "true"
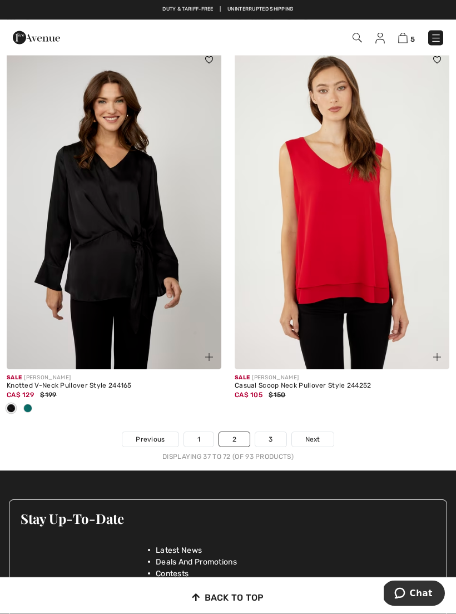
scroll to position [6627, 0]
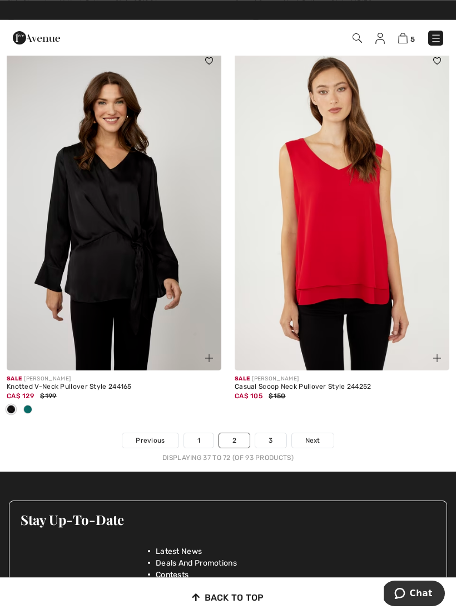
click at [273, 433] on link "3" at bounding box center [270, 440] width 31 height 14
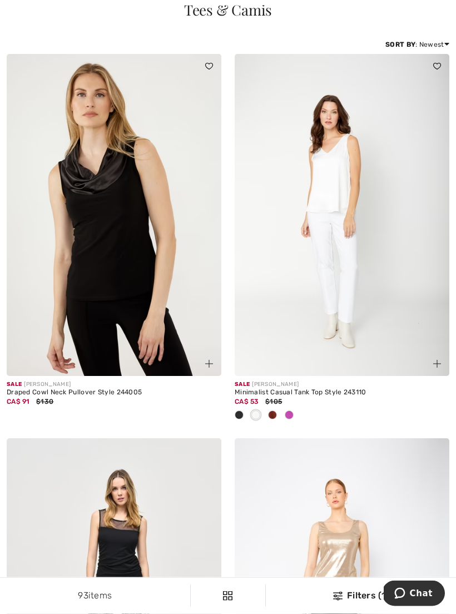
scroll to position [53, 0]
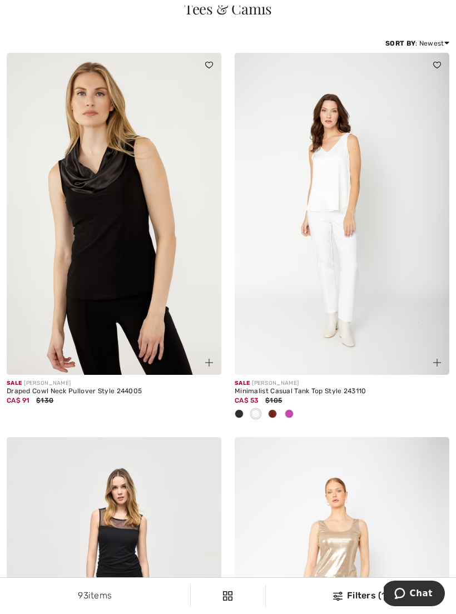
click at [276, 415] on span at bounding box center [272, 413] width 9 height 9
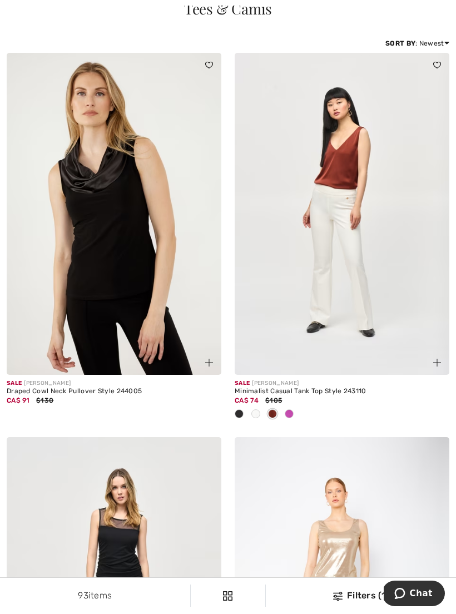
click at [288, 419] on div at bounding box center [289, 414] width 17 height 18
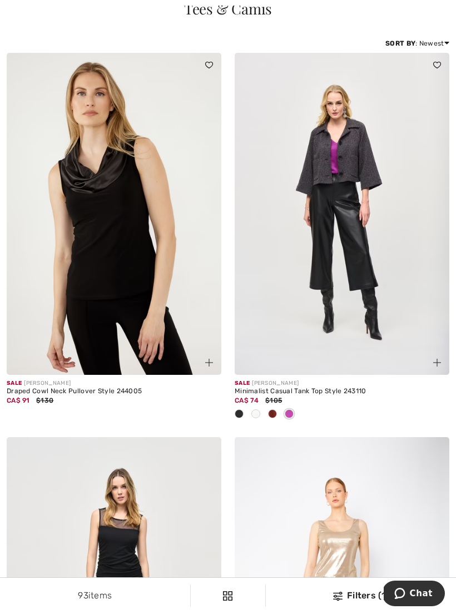
click at [296, 418] on div at bounding box center [289, 414] width 17 height 18
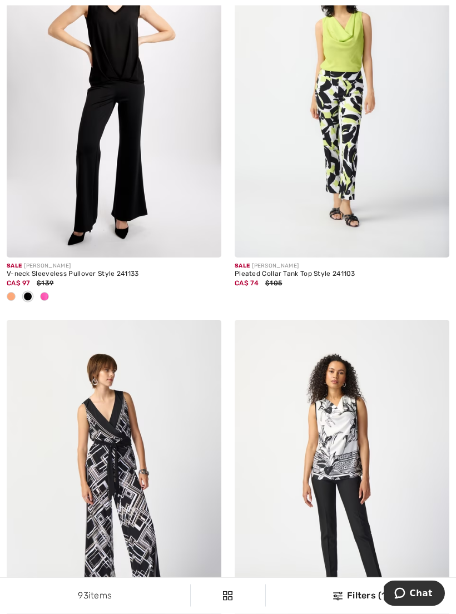
scroll to position [2513, 0]
click at [392, 177] on img at bounding box center [342, 97] width 215 height 322
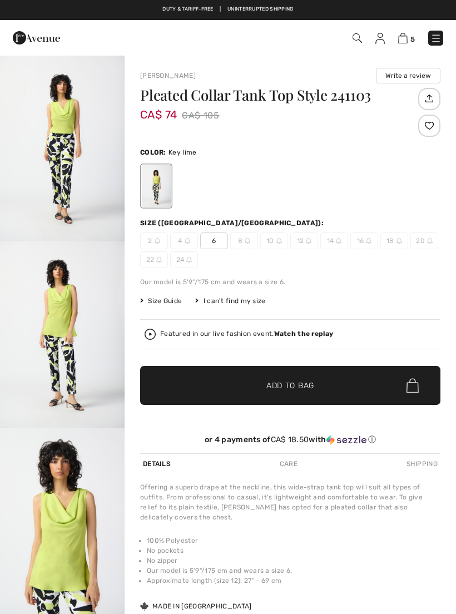
checkbox input "true"
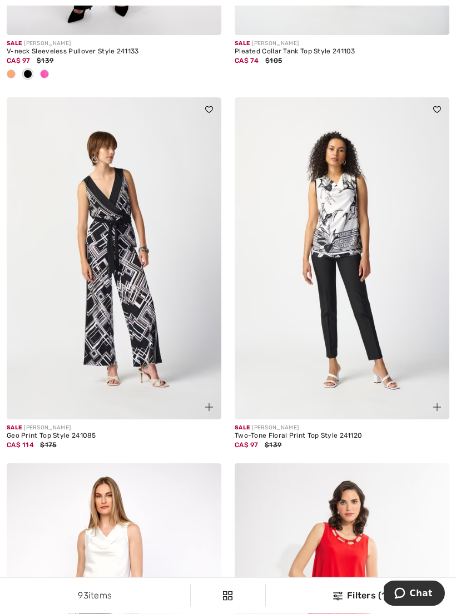
scroll to position [2736, 0]
click at [389, 356] on img at bounding box center [342, 258] width 215 height 322
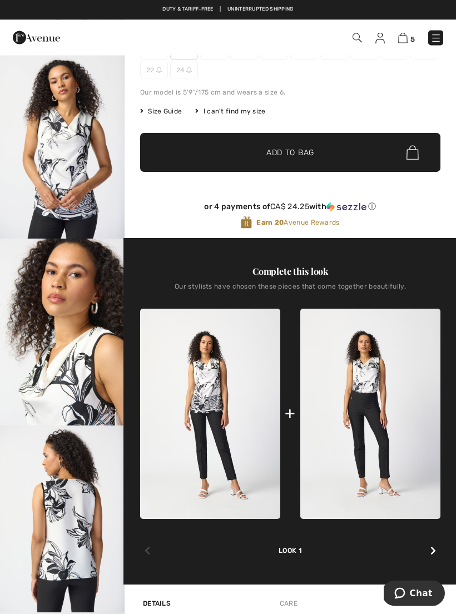
scroll to position [190, 0]
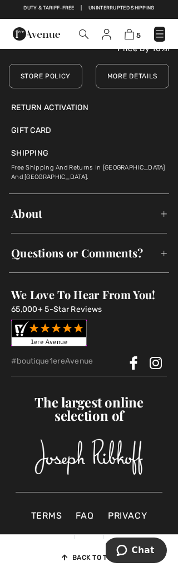
scroll to position [2408, 0]
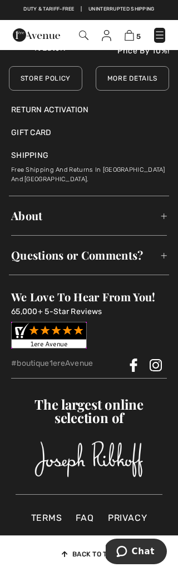
click at [127, 381] on div "The largest online selection of #boutique1ereAvenue" at bounding box center [89, 438] width 147 height 114
click at [126, 49] on div "5 Checkout" at bounding box center [89, 35] width 178 height 30
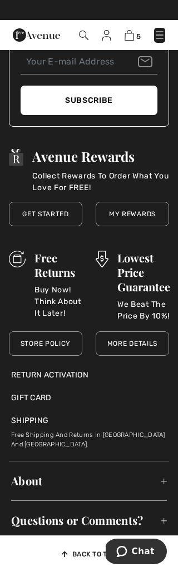
scroll to position [2141, 0]
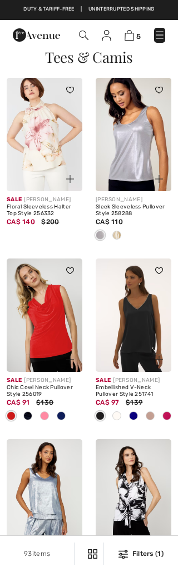
scroll to position [2425, 0]
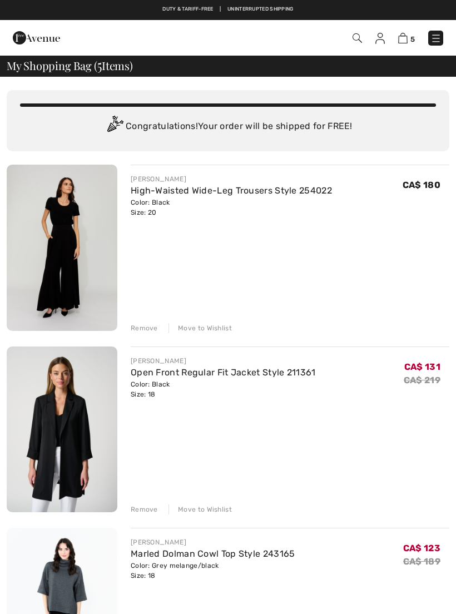
click at [354, 47] on div "5 Checkout" at bounding box center [321, 38] width 261 height 23
click at [353, 39] on img at bounding box center [356, 37] width 9 height 9
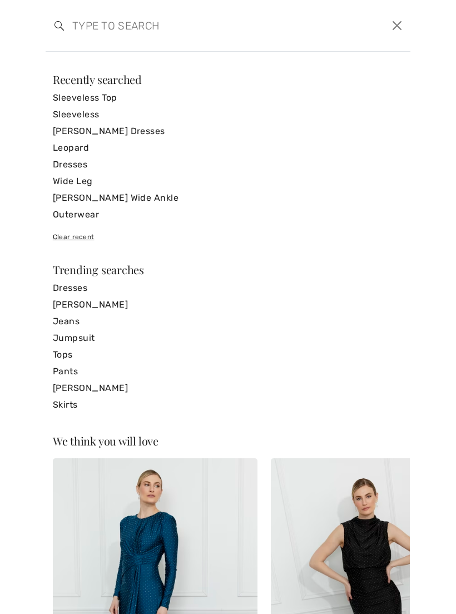
click at [250, 41] on input "search" at bounding box center [189, 25] width 250 height 33
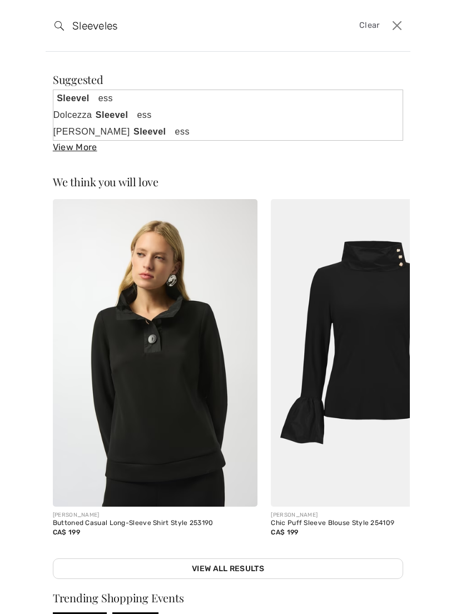
type input "Sleeveless"
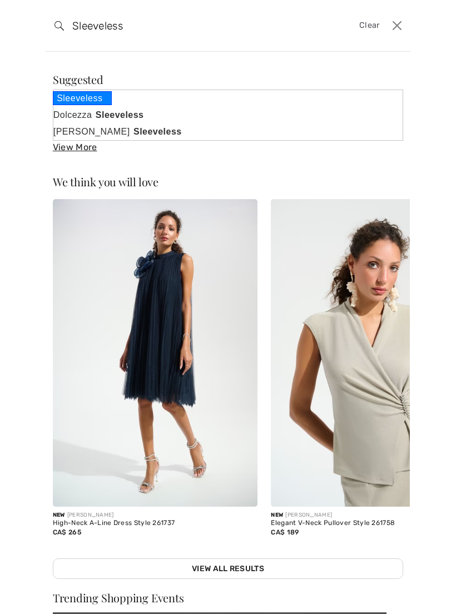
click at [93, 102] on strong "Sleeveless" at bounding box center [82, 98] width 59 height 14
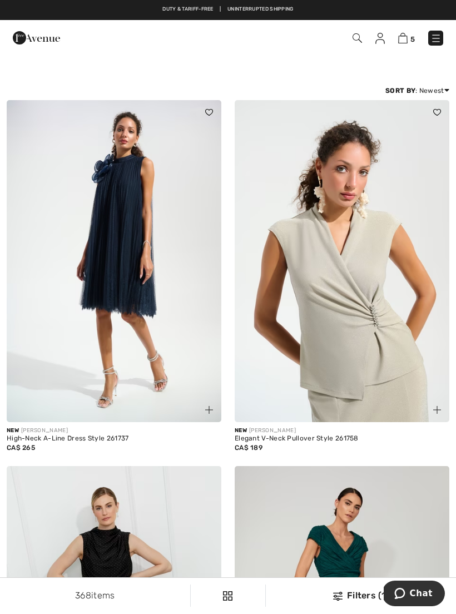
click at [358, 39] on img at bounding box center [356, 37] width 9 height 9
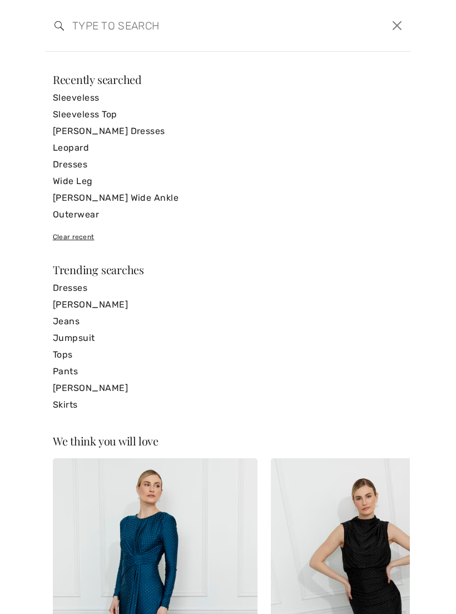
click at [203, 41] on input "search" at bounding box center [189, 25] width 250 height 33
click at [112, 121] on link "Sleeveless Top" at bounding box center [228, 114] width 350 height 17
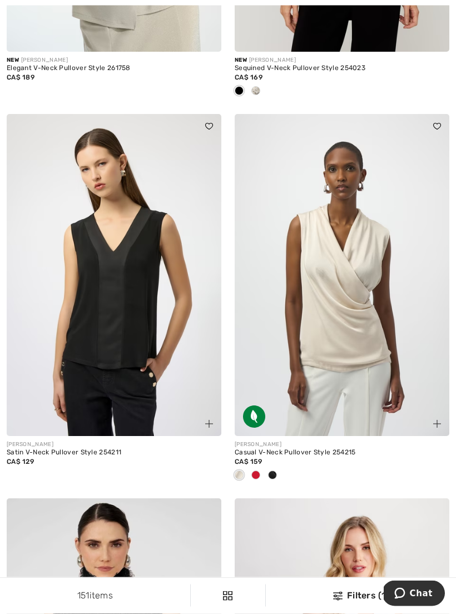
scroll to position [486, 0]
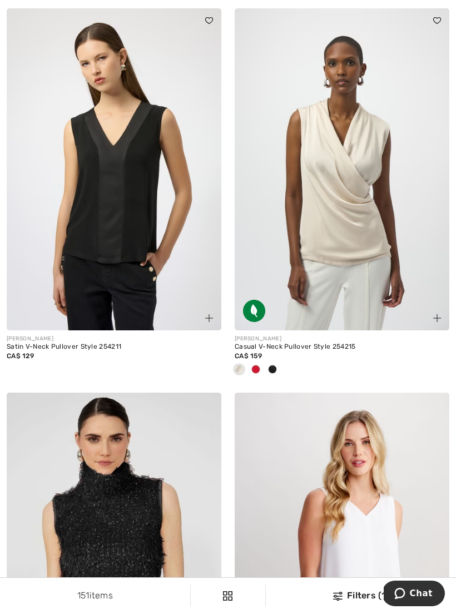
click at [274, 372] on span at bounding box center [272, 369] width 9 height 9
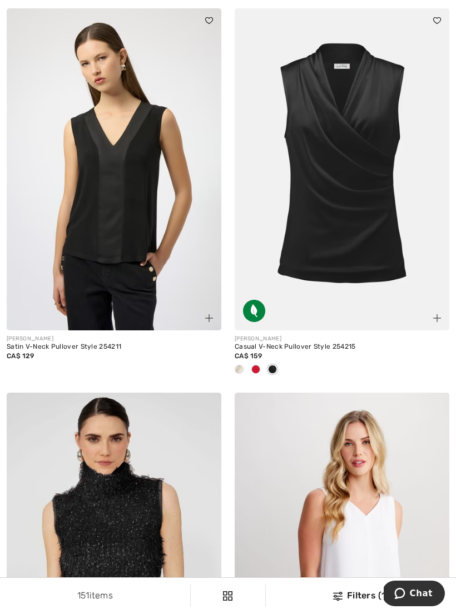
click at [391, 251] on img at bounding box center [342, 169] width 215 height 322
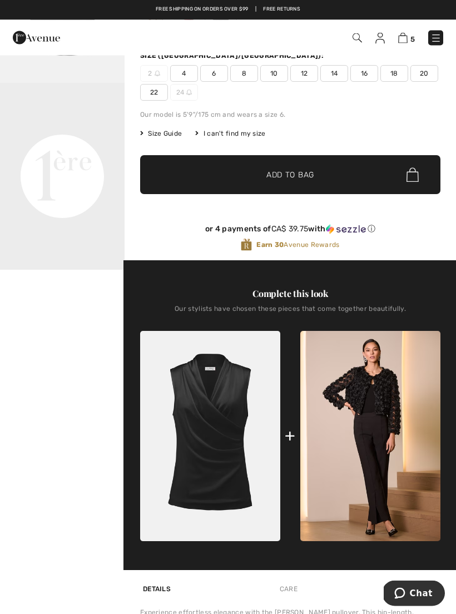
scroll to position [157, 0]
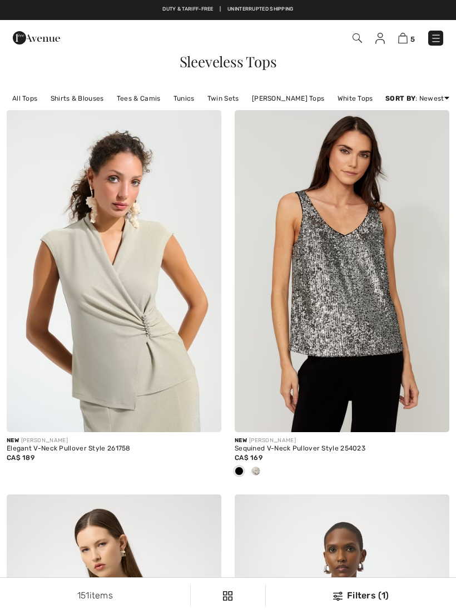
checkbox input "true"
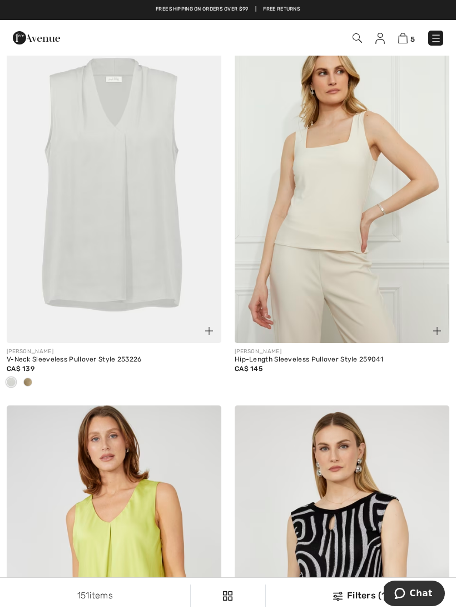
scroll to position [3969, 0]
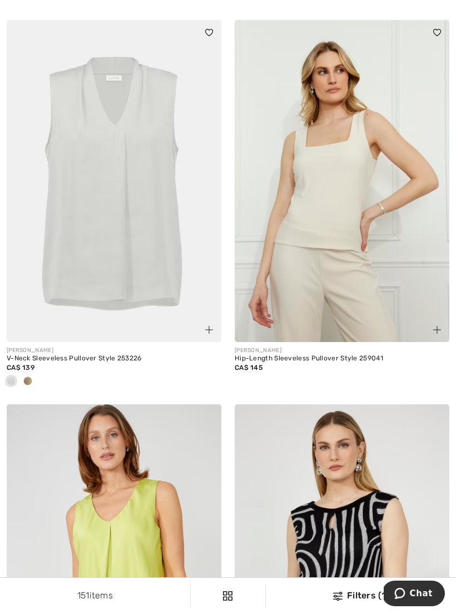
click at [41, 374] on div at bounding box center [114, 381] width 215 height 18
click at [31, 384] on div at bounding box center [27, 381] width 17 height 18
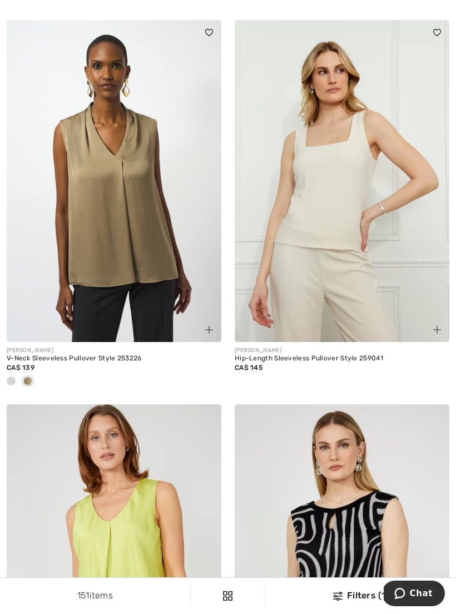
click at [29, 380] on span at bounding box center [27, 380] width 9 height 9
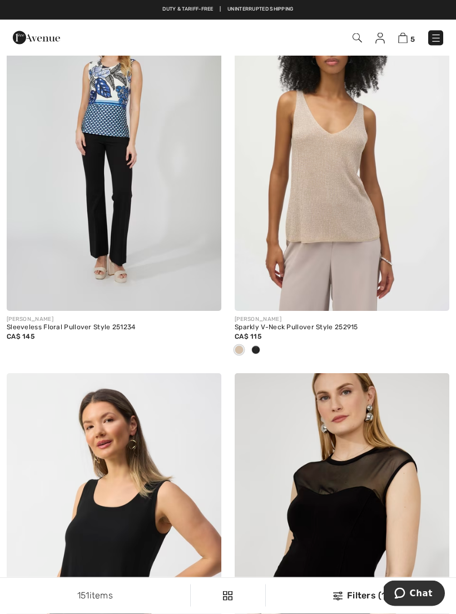
scroll to position [5956, 0]
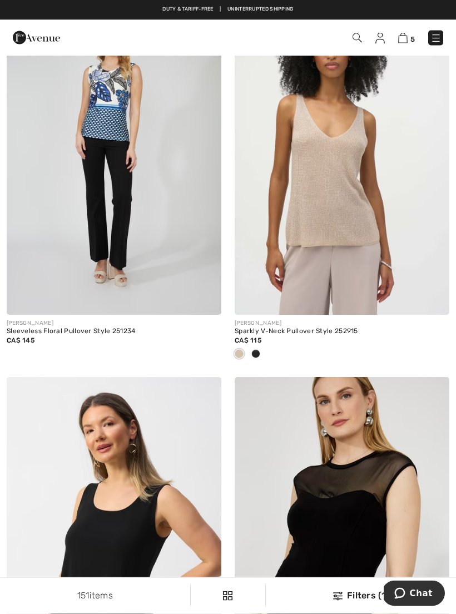
click at [399, 242] on img at bounding box center [342, 154] width 215 height 322
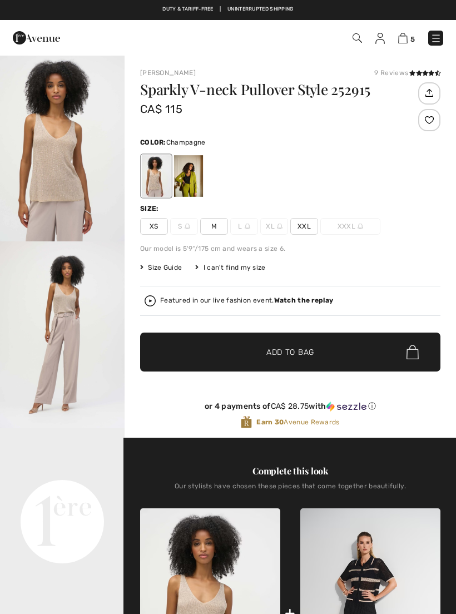
checkbox input "true"
click at [194, 180] on div at bounding box center [188, 176] width 29 height 42
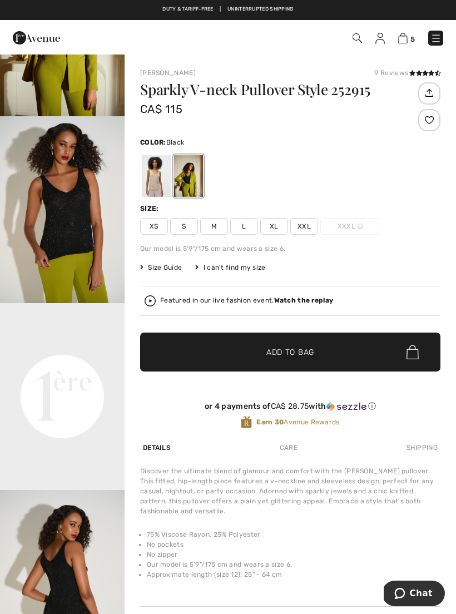
scroll to position [132, 0]
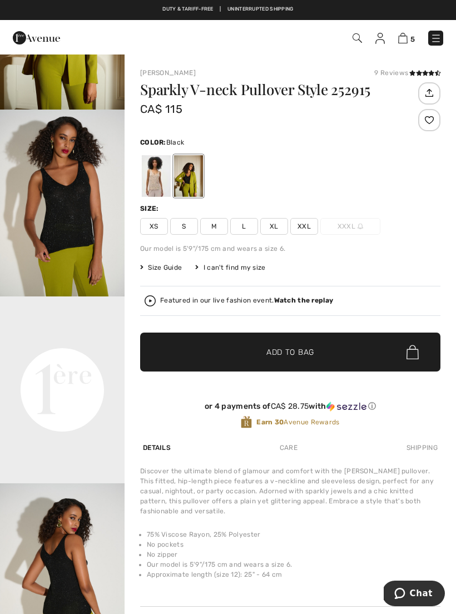
click at [89, 235] on img "2 / 5" at bounding box center [62, 202] width 125 height 187
click at [307, 230] on span "XXL" at bounding box center [304, 226] width 28 height 17
click at [316, 349] on span "✔ Added to Bag Add to Bag" at bounding box center [290, 351] width 300 height 39
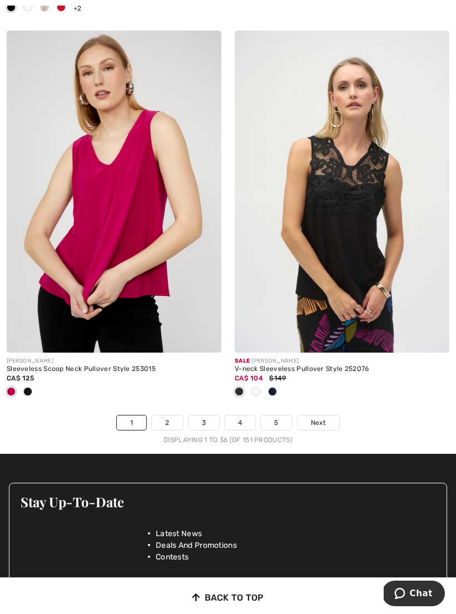
scroll to position [6843, 0]
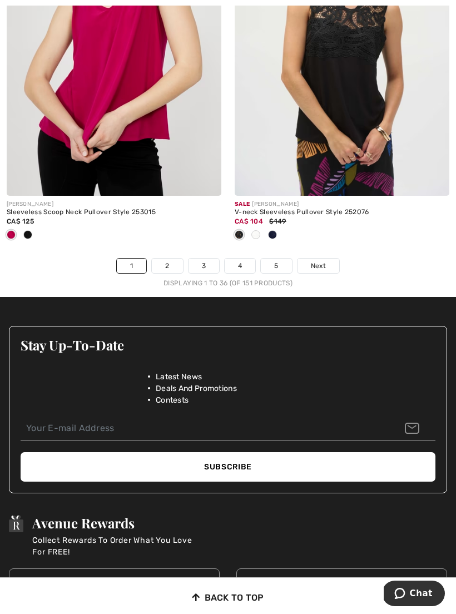
click at [169, 262] on link "2" at bounding box center [167, 265] width 31 height 14
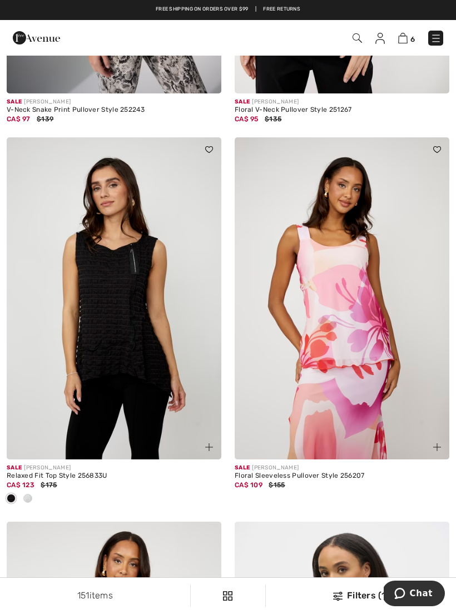
scroll to position [3083, 0]
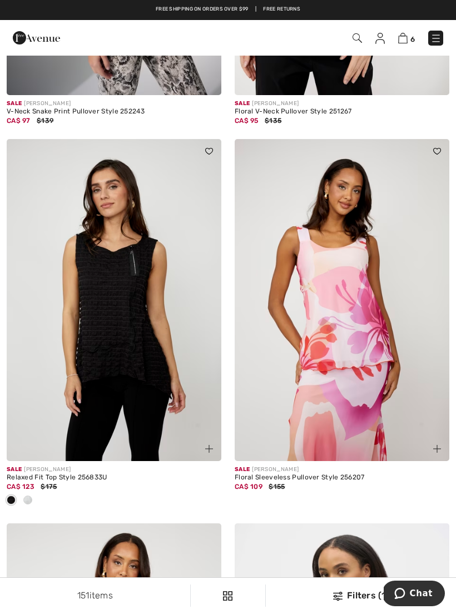
click at [74, 310] on img at bounding box center [114, 300] width 215 height 322
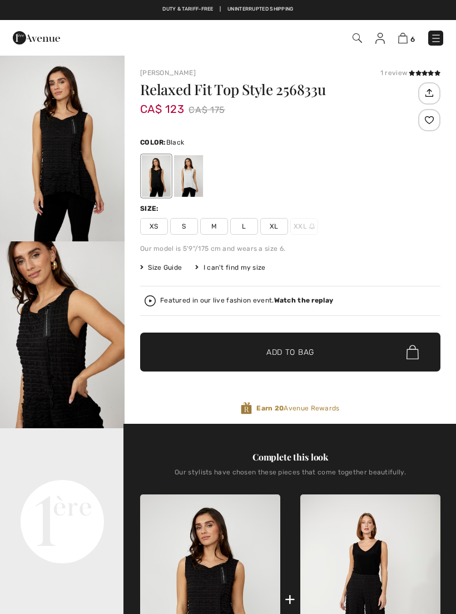
checkbox input "true"
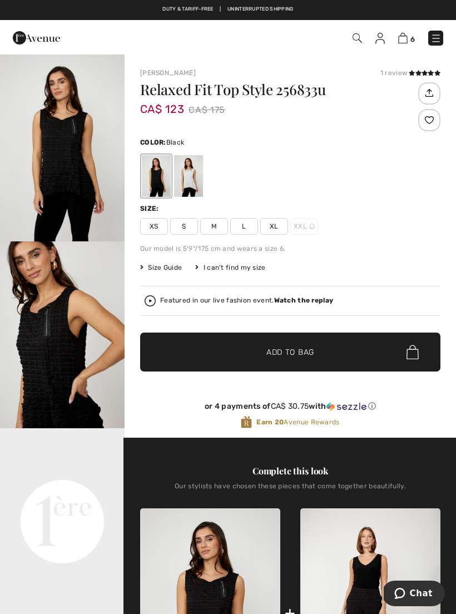
scroll to position [30, 0]
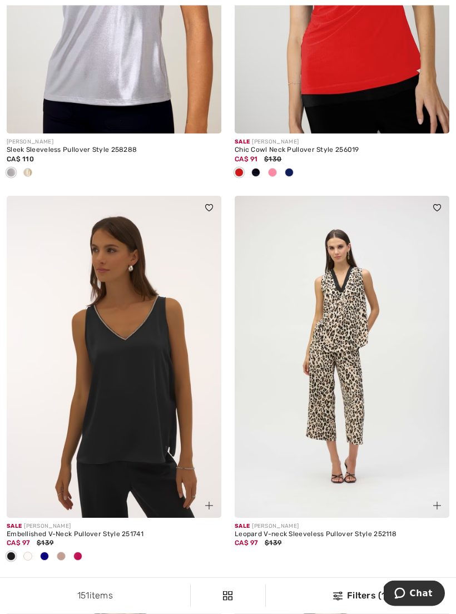
scroll to position [6082, 0]
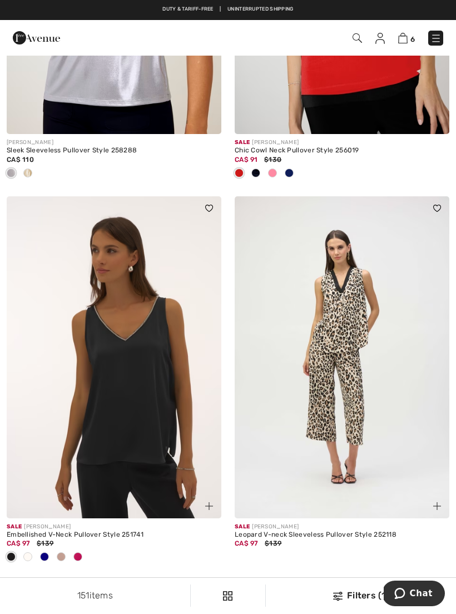
click at [382, 368] on img at bounding box center [342, 357] width 215 height 322
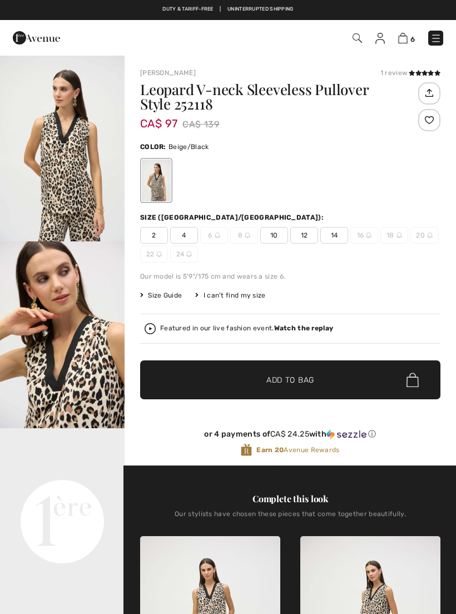
checkbox input "true"
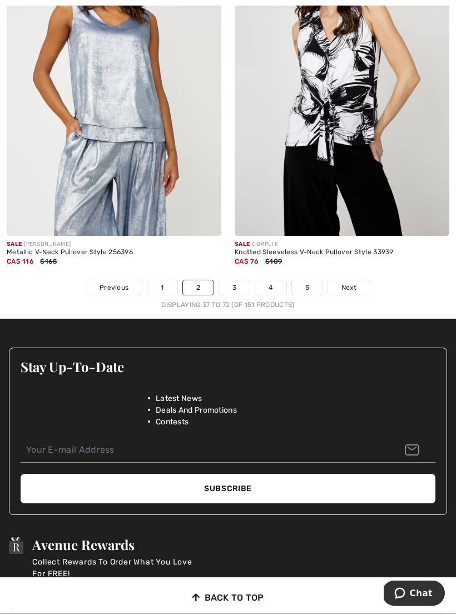
scroll to position [6749, 0]
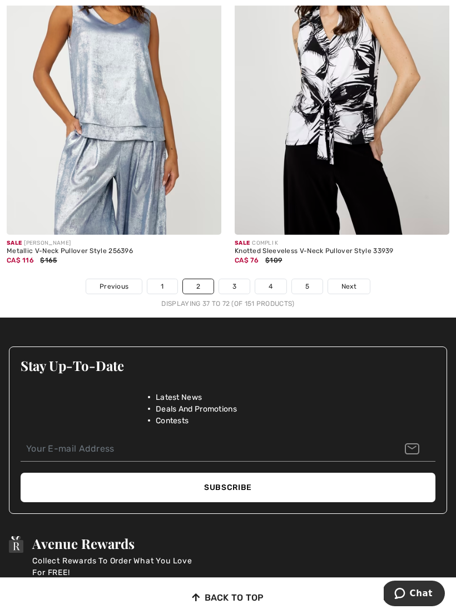
click at [241, 281] on link "3" at bounding box center [234, 286] width 31 height 14
